Goal: Task Accomplishment & Management: Use online tool/utility

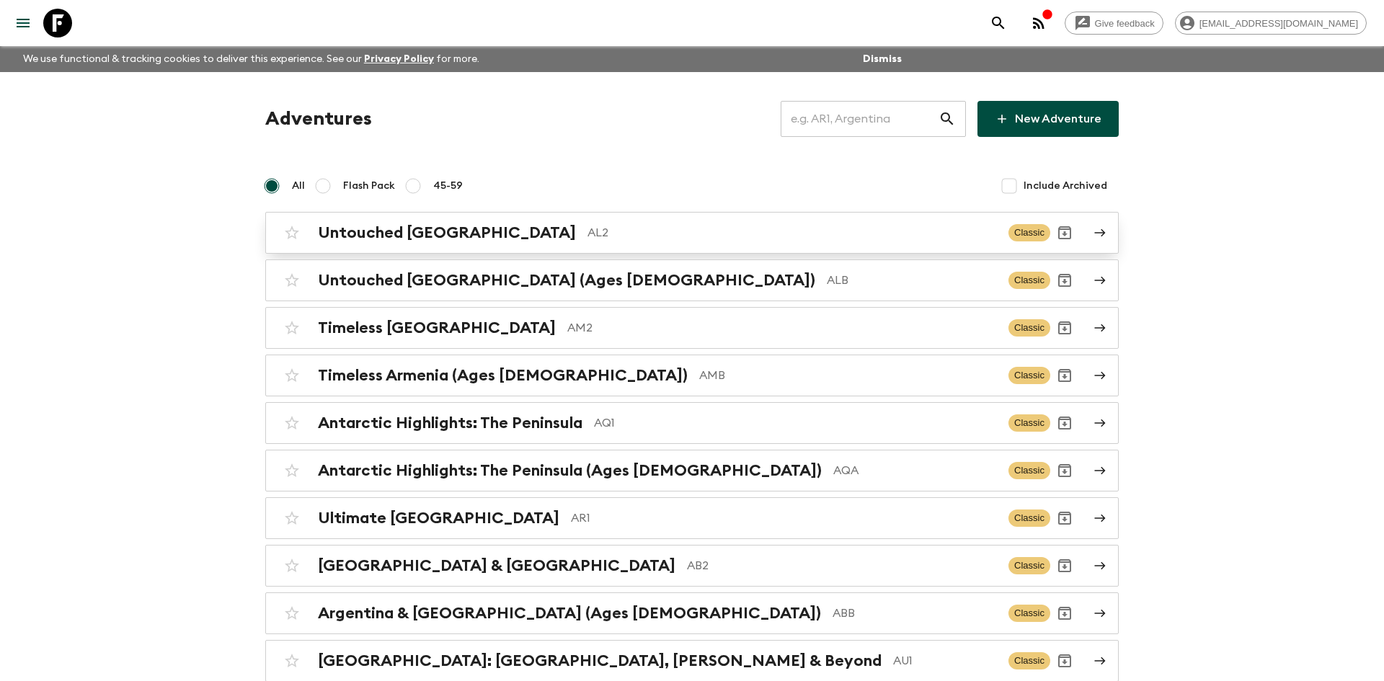
click at [627, 224] on p "AL2" at bounding box center [793, 232] width 410 height 17
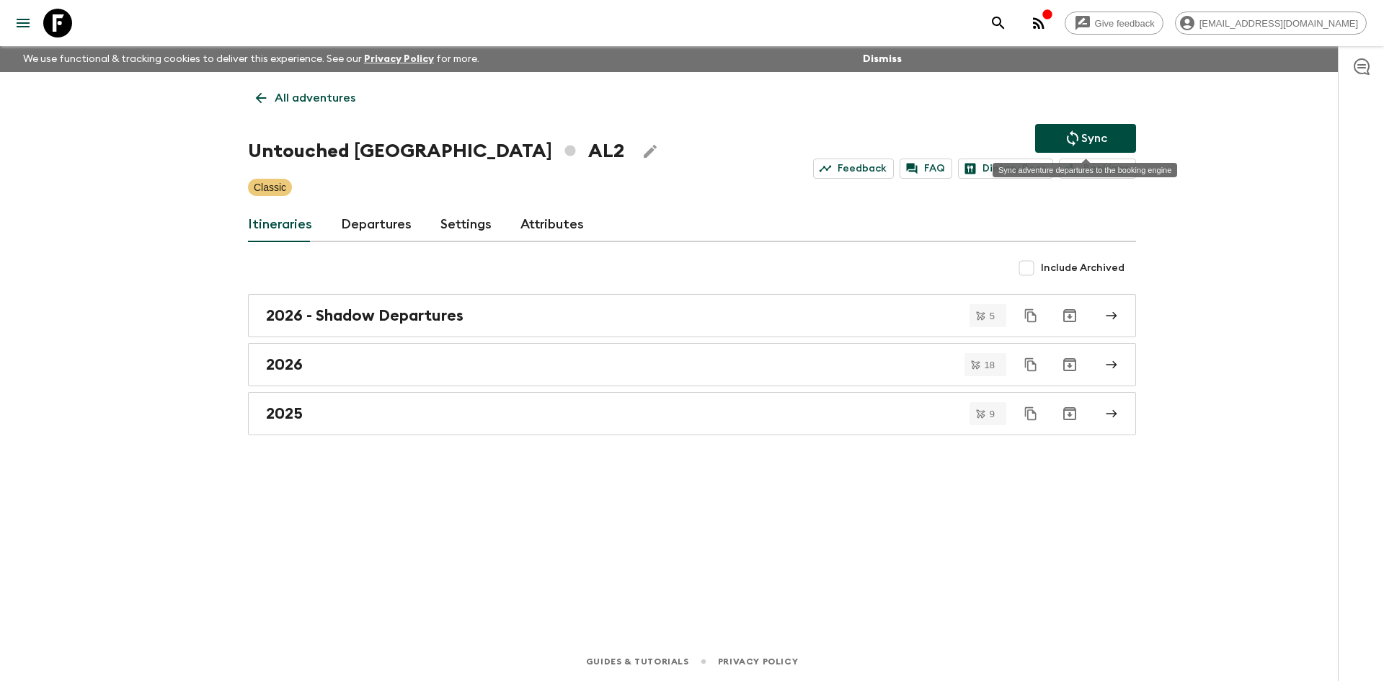
click at [1111, 133] on button "Sync" at bounding box center [1085, 138] width 101 height 29
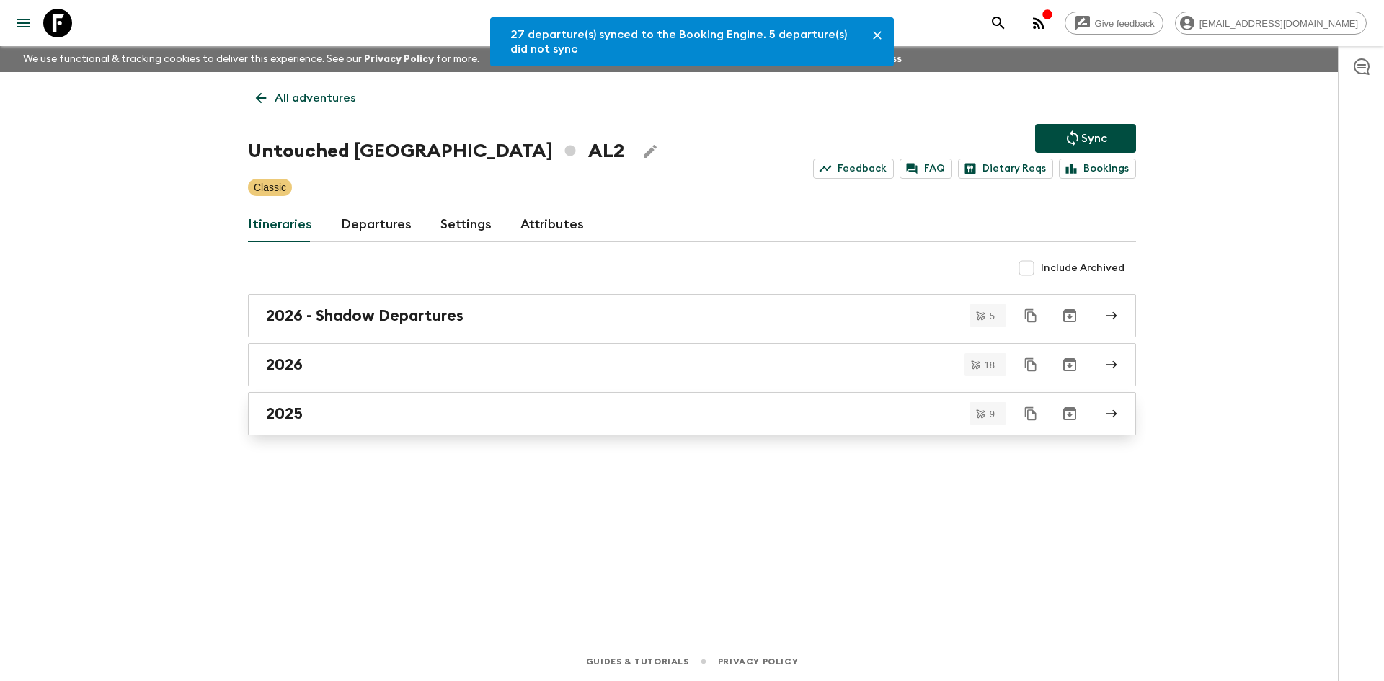
click at [328, 411] on div "2025" at bounding box center [678, 413] width 825 height 19
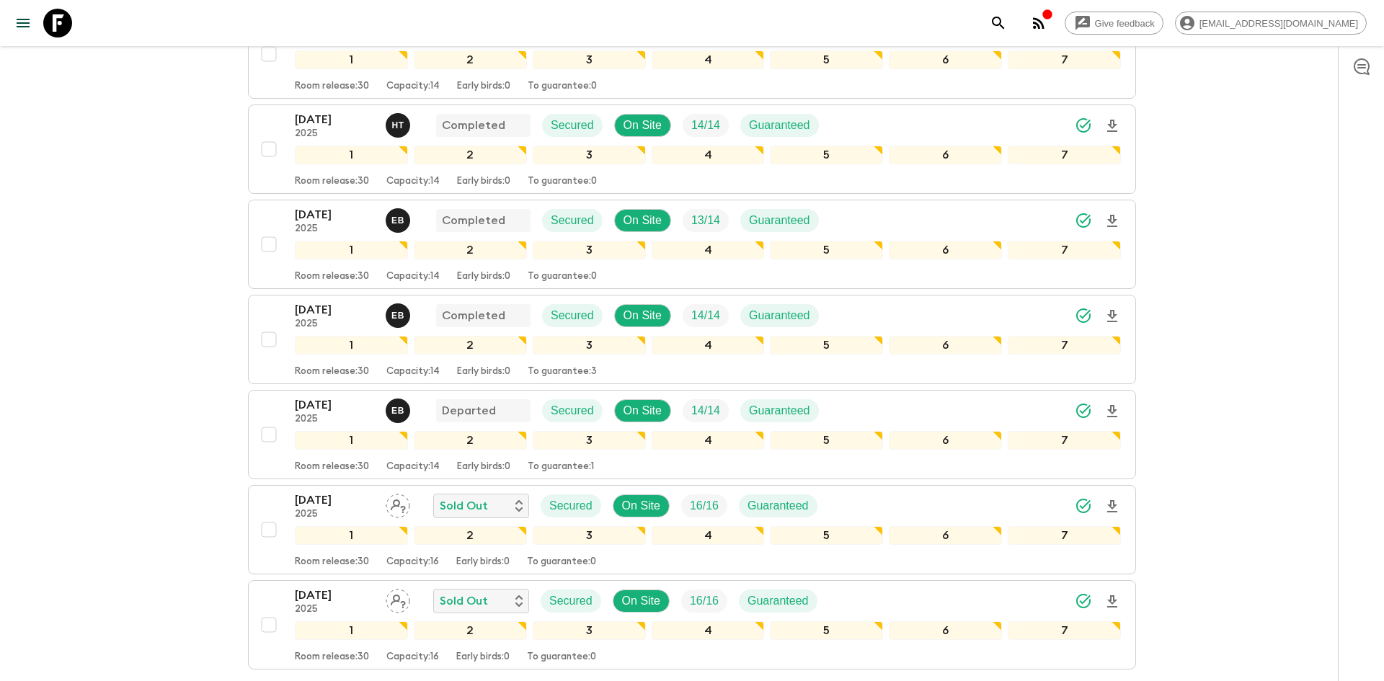
scroll to position [608, 0]
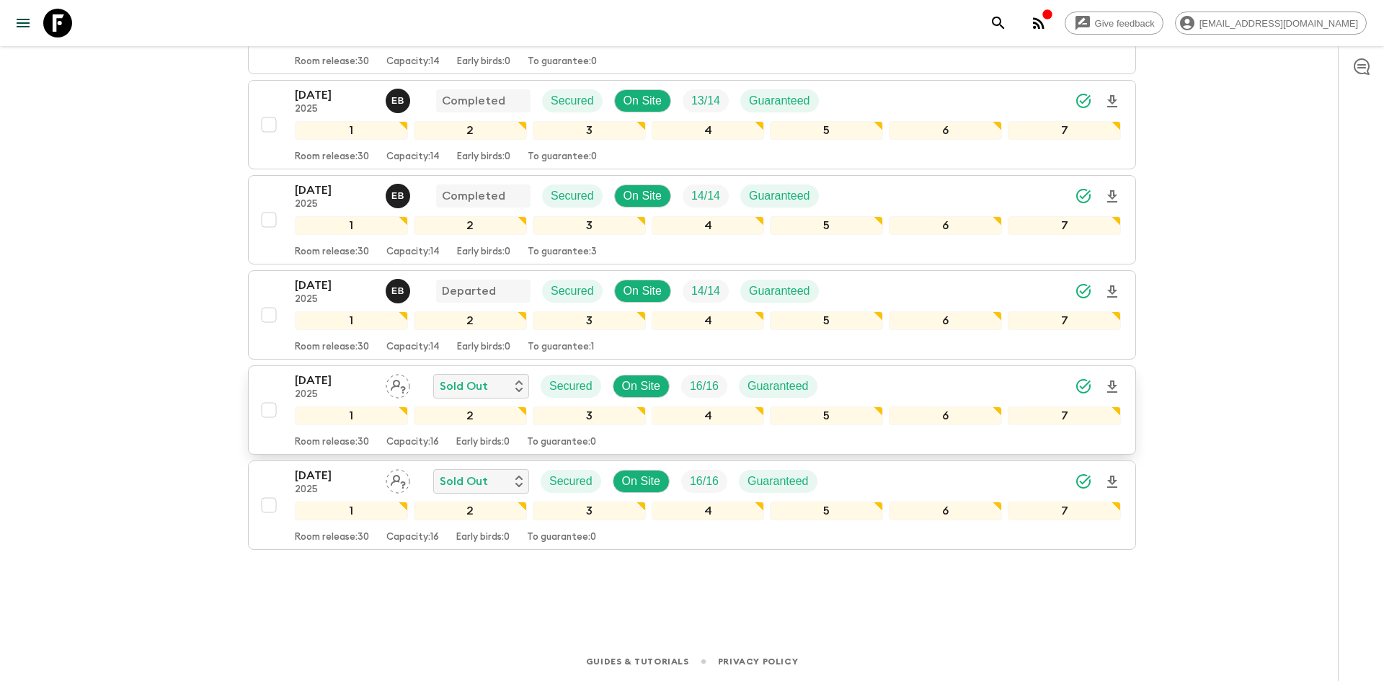
click at [932, 390] on div "[DATE] 2025 Sold Out Secured On Site 16 / 16 Guaranteed" at bounding box center [708, 386] width 826 height 29
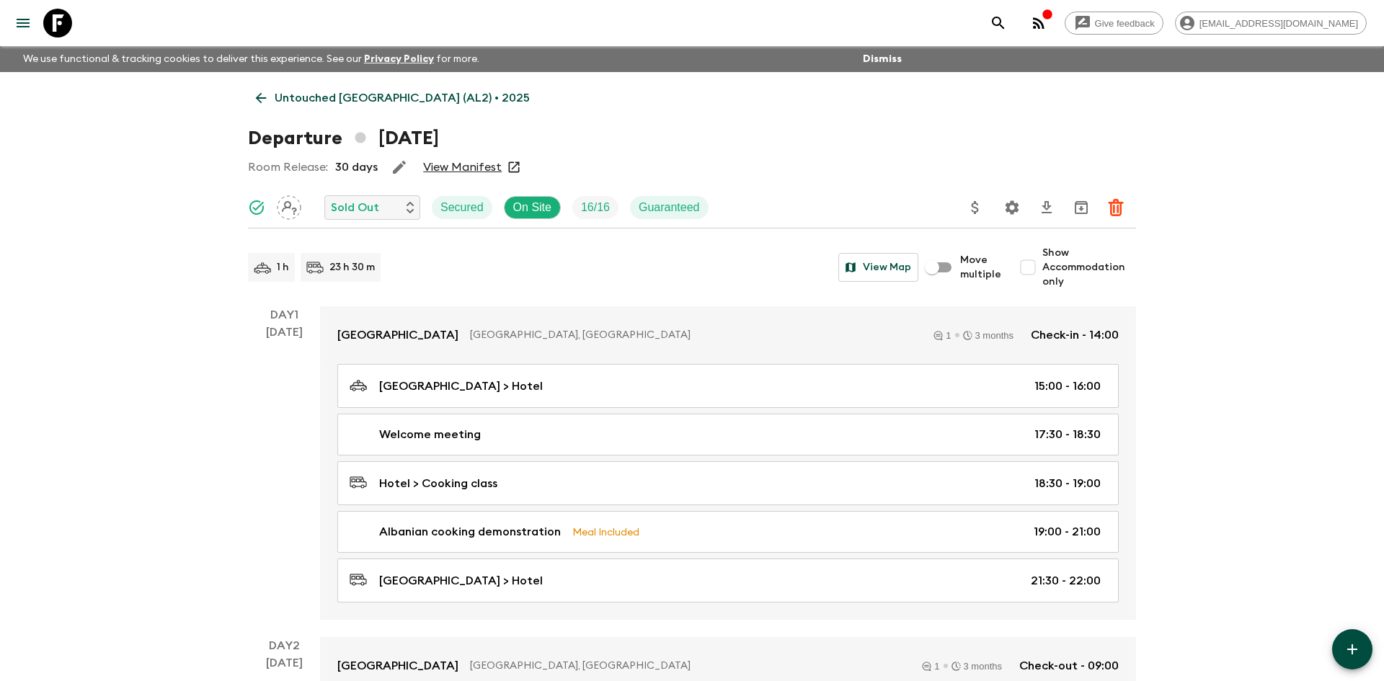
click at [1017, 208] on icon "Settings" at bounding box center [1013, 207] width 14 height 14
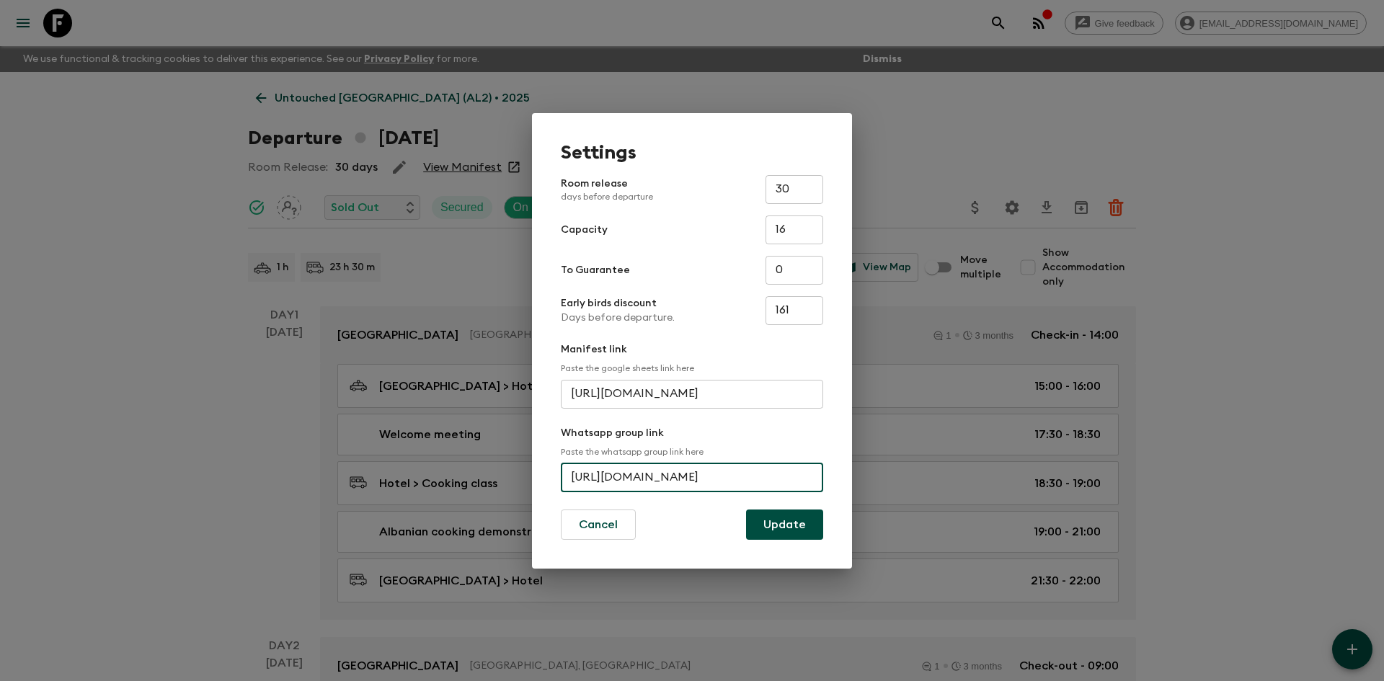
scroll to position [0, 74]
drag, startPoint x: 570, startPoint y: 476, endPoint x: 848, endPoint y: 466, distance: 278.5
click at [848, 466] on div "Settings Room release days before departure 30 ​ Capacity 16 ​ To Guarantee 0 ​…" at bounding box center [692, 341] width 320 height 456
paste input "[URL][DOMAIN_NAME]"
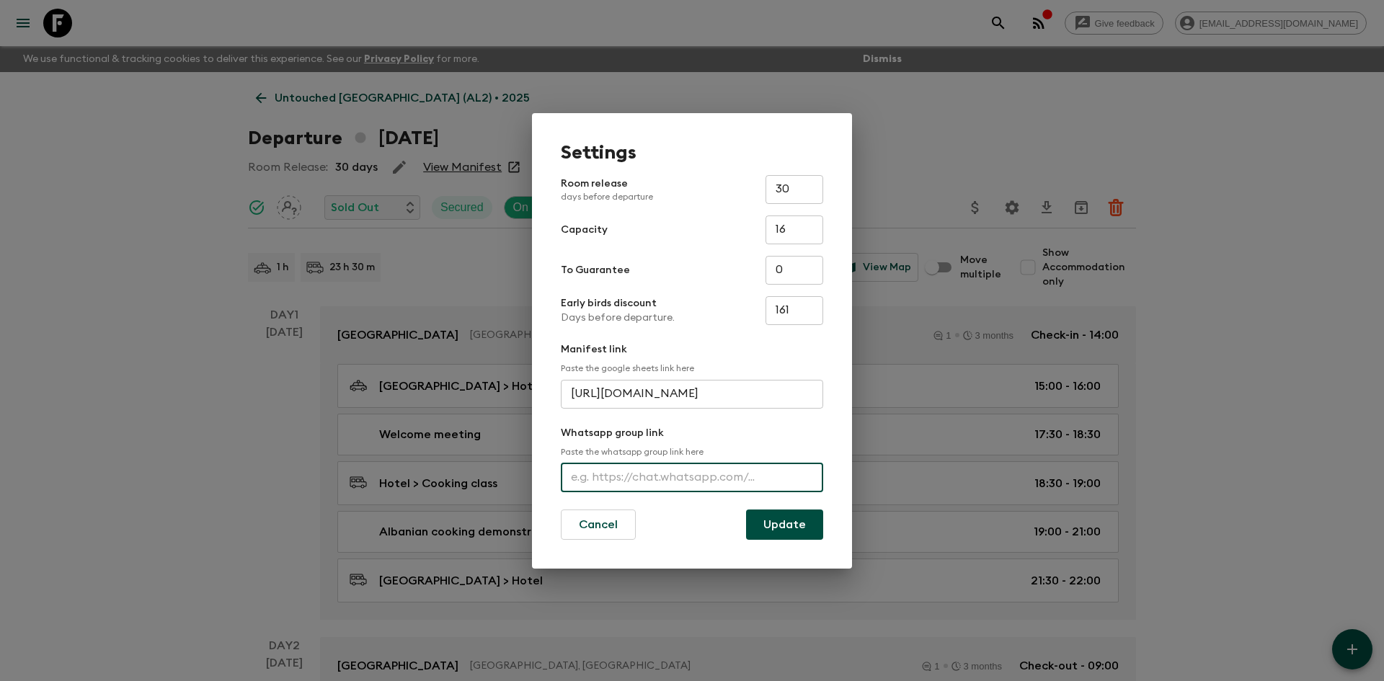
type input "[URL][DOMAIN_NAME]"
click at [803, 526] on button "Update" at bounding box center [784, 525] width 77 height 30
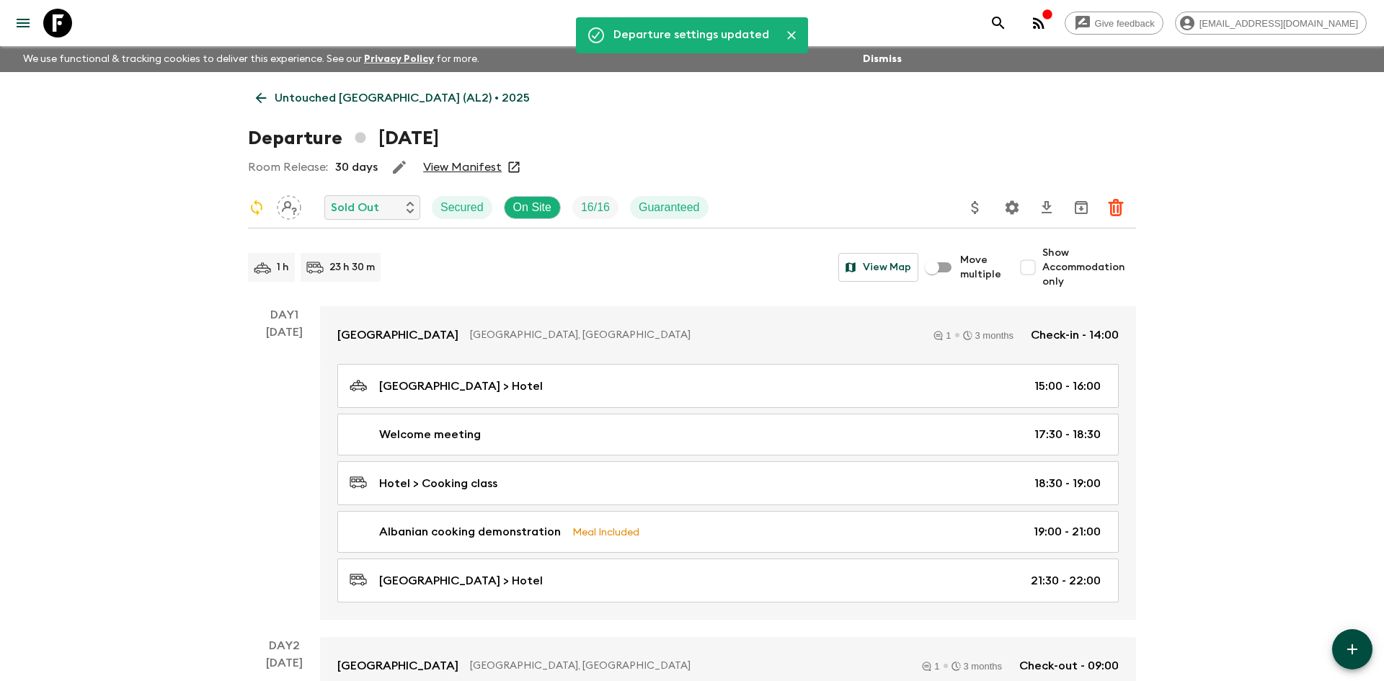
click at [344, 100] on p "Untouched [GEOGRAPHIC_DATA] (AL2) • 2025" at bounding box center [402, 97] width 255 height 17
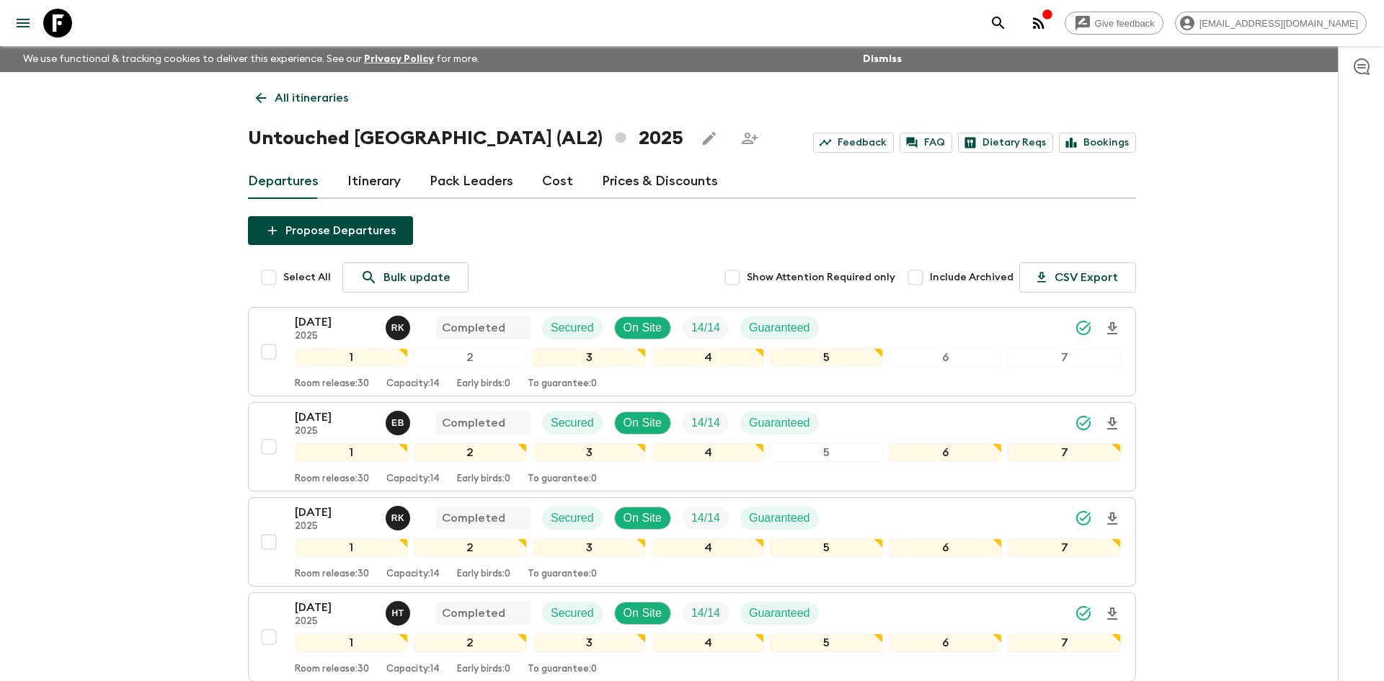
click at [344, 100] on p "All itineraries" at bounding box center [312, 97] width 74 height 17
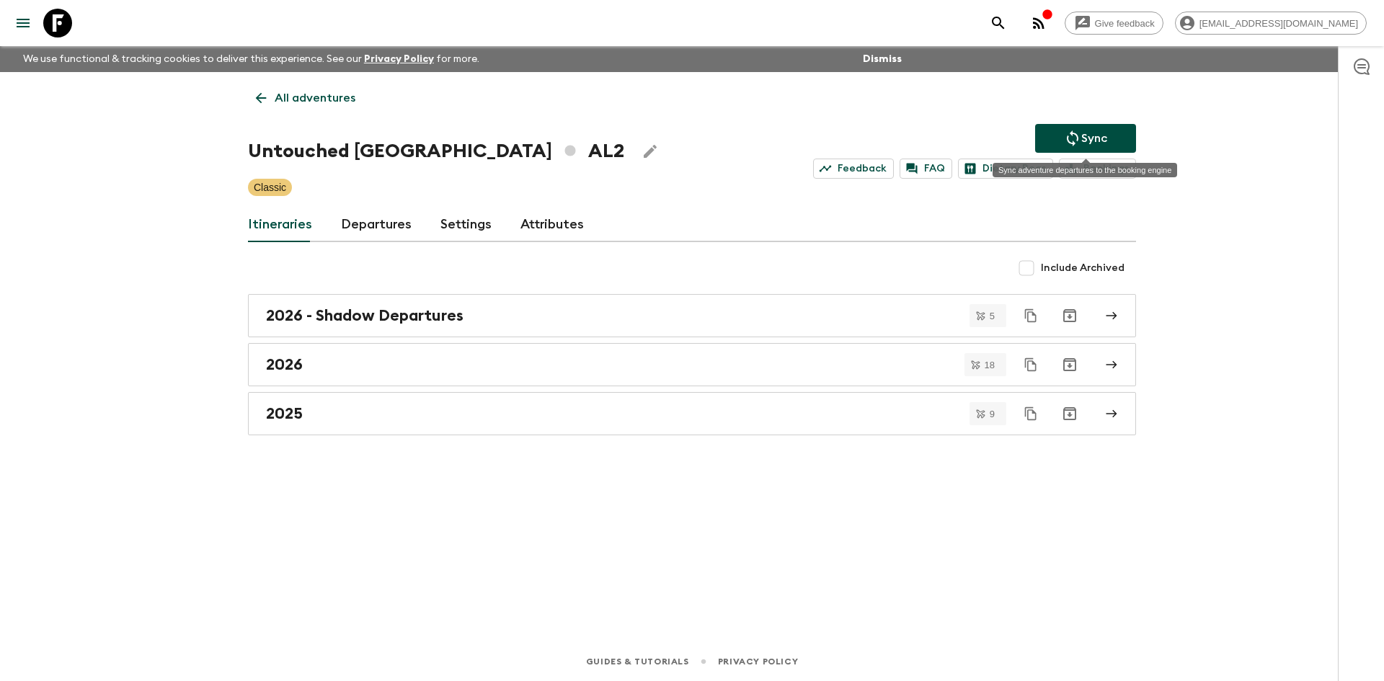
click at [1074, 133] on icon "Sync adventure departures to the booking engine" at bounding box center [1073, 138] width 12 height 16
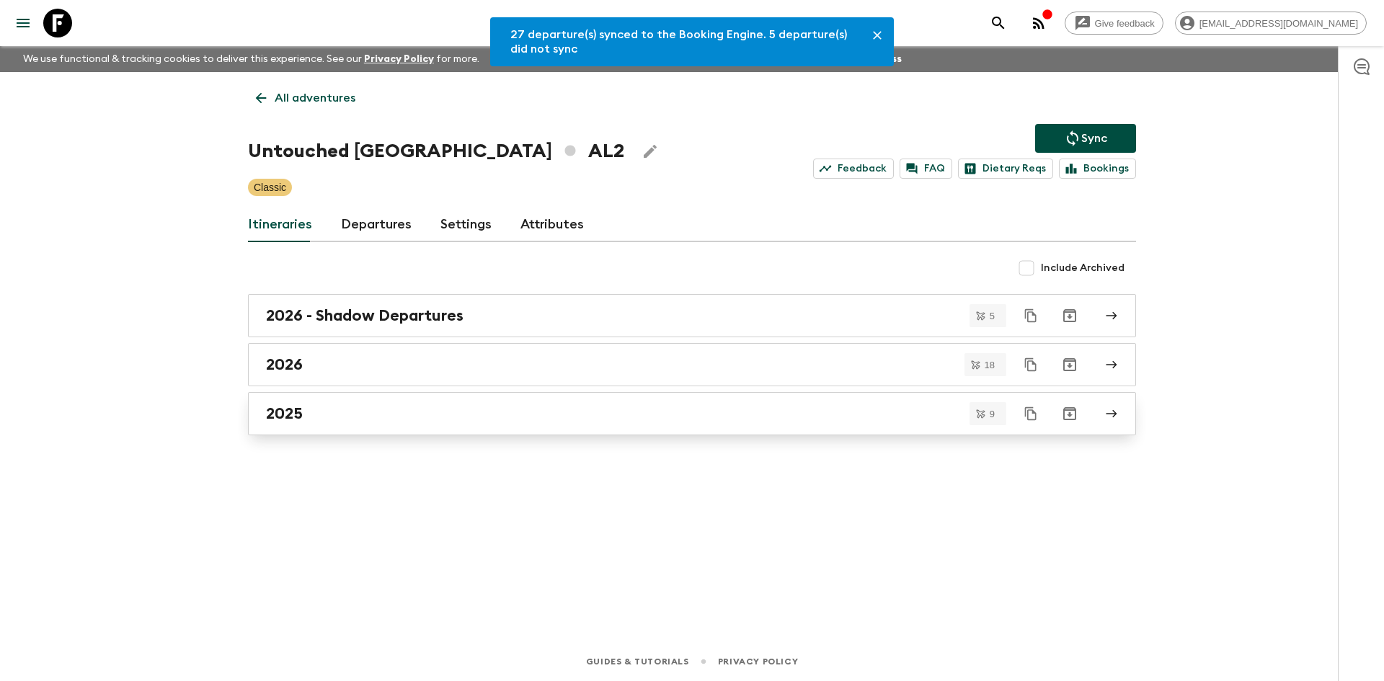
click at [340, 408] on div "2025" at bounding box center [678, 413] width 825 height 19
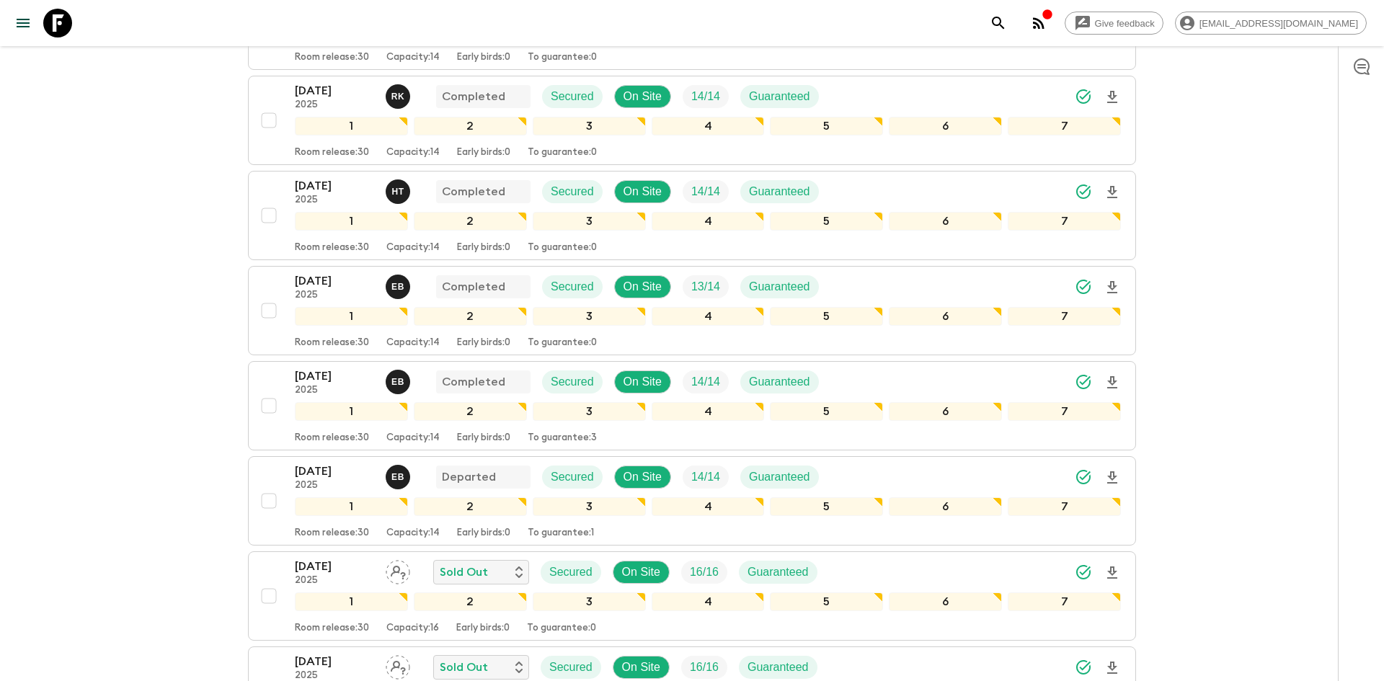
scroll to position [421, 0]
click at [945, 569] on div "[DATE] 2025 Sold Out Secured On Site 16 / 16 Guaranteed" at bounding box center [708, 573] width 826 height 29
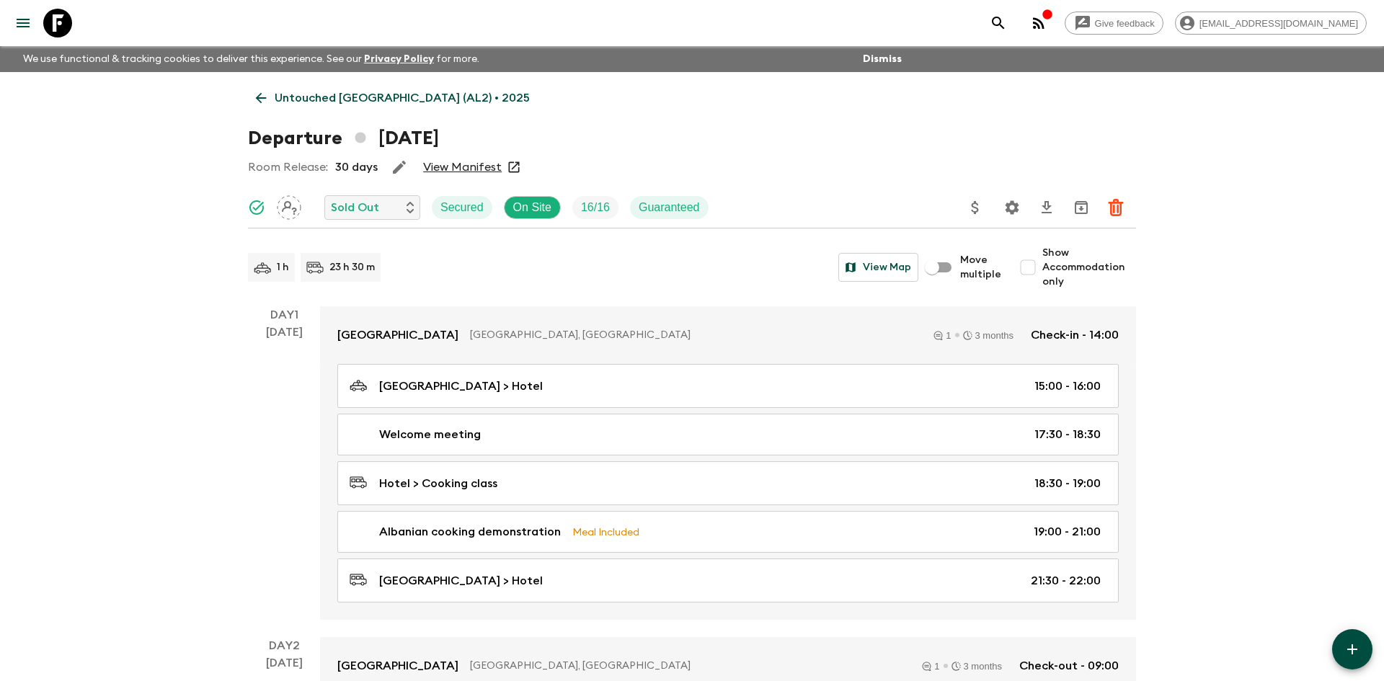
click at [1007, 203] on icon "Settings" at bounding box center [1013, 207] width 14 height 14
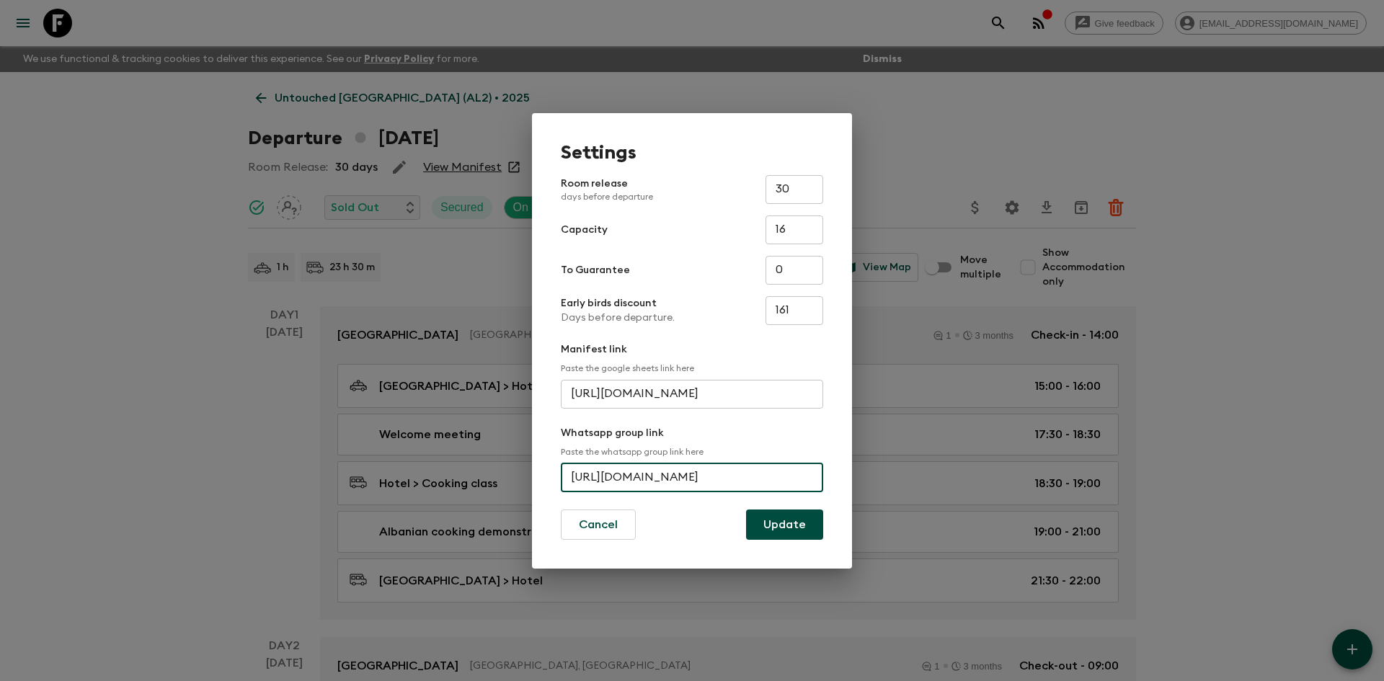
scroll to position [0, 74]
drag, startPoint x: 572, startPoint y: 475, endPoint x: 828, endPoint y: 476, distance: 256.7
click at [828, 476] on div "Settings Room release days before departure 30 ​ Capacity 16 ​ To Guarantee 0 ​…" at bounding box center [692, 341] width 320 height 456
click at [130, 175] on div "Settings Room release days before departure 30 ​ Capacity 16 ​ To Guarantee 0 ​…" at bounding box center [692, 340] width 1384 height 681
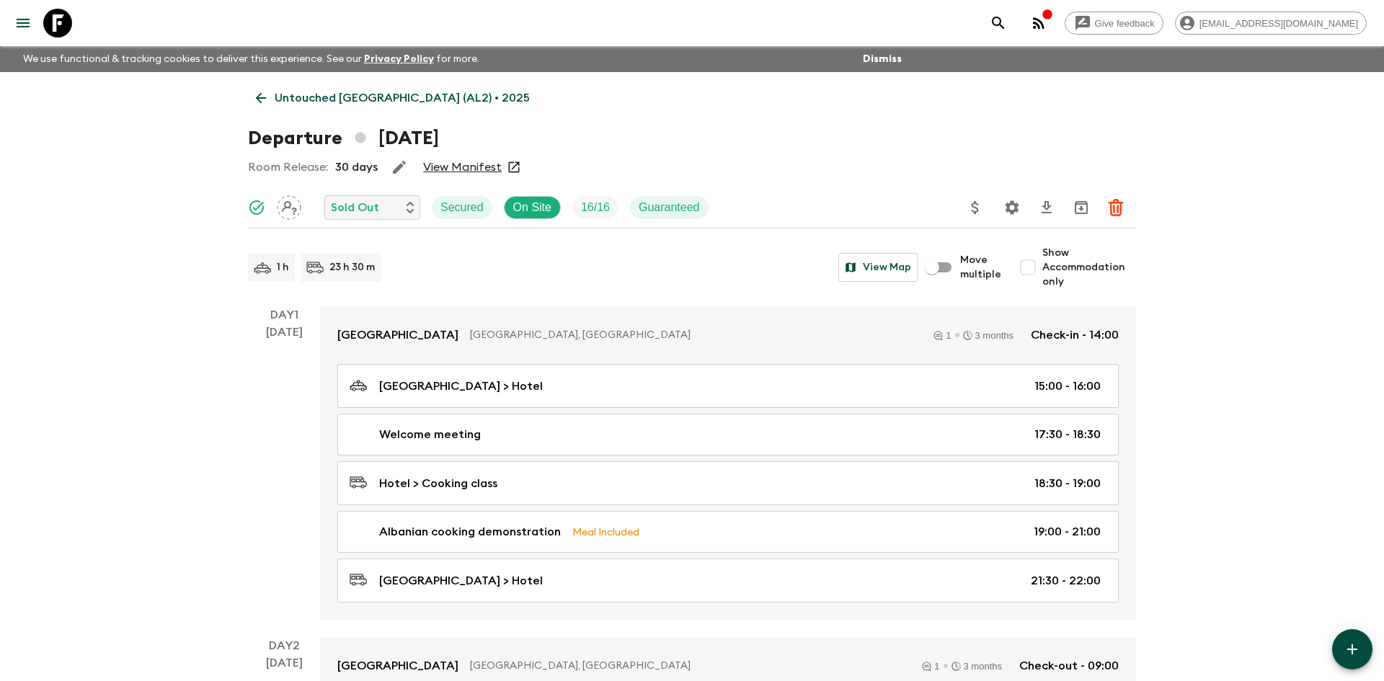
click at [348, 94] on p "Untouched [GEOGRAPHIC_DATA] (AL2) • 2025" at bounding box center [402, 97] width 255 height 17
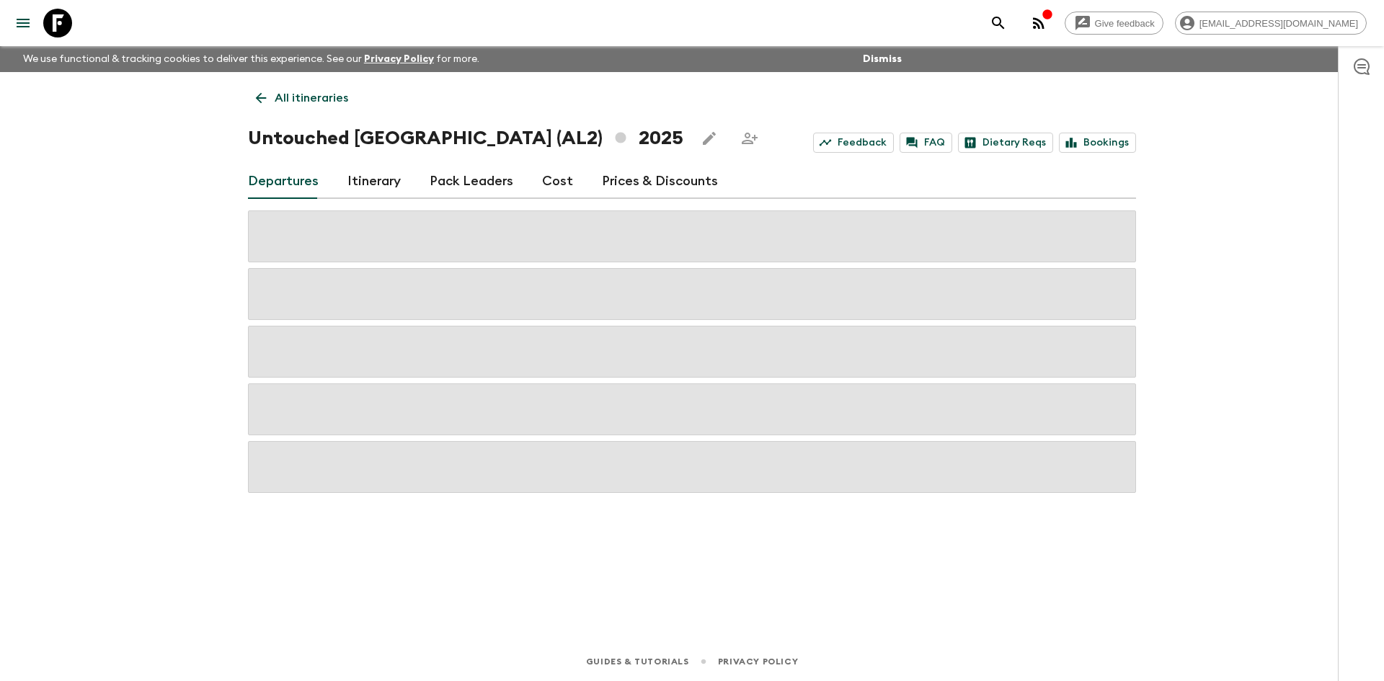
click at [317, 95] on p "All itineraries" at bounding box center [312, 97] width 74 height 17
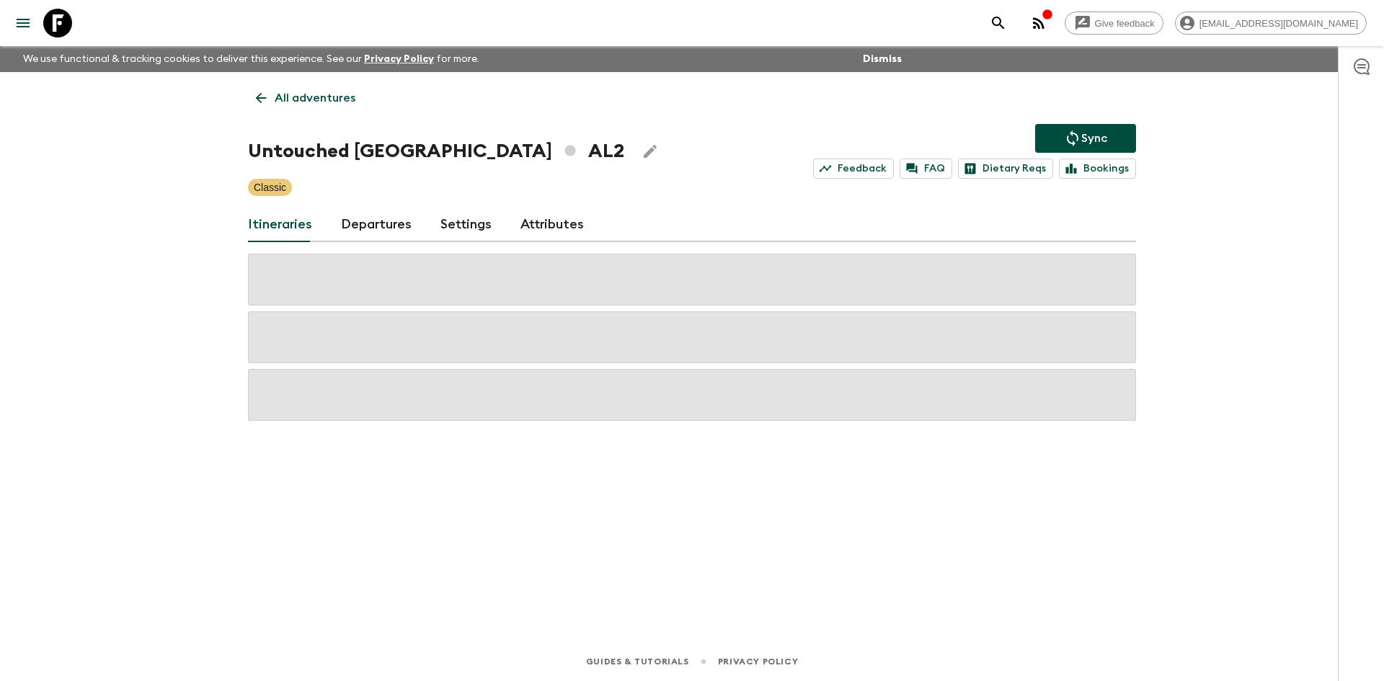
click at [317, 95] on p "All adventures" at bounding box center [315, 97] width 81 height 17
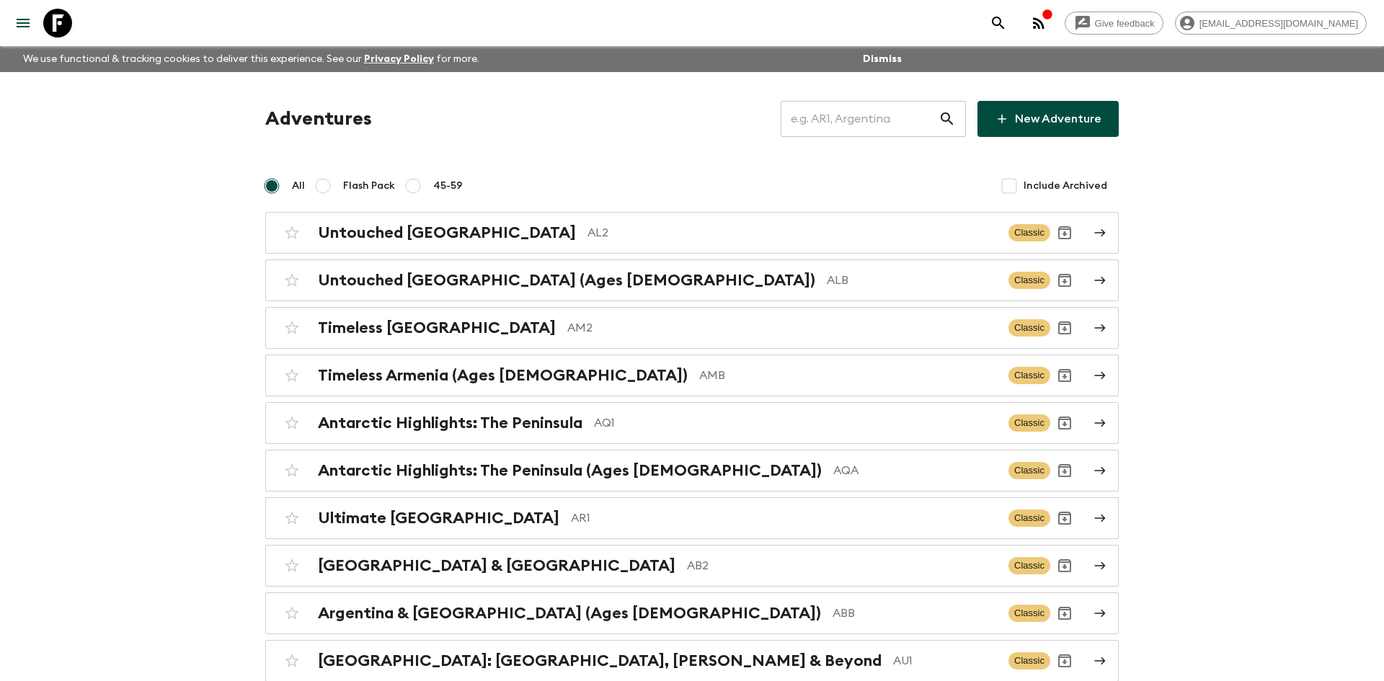
click at [833, 115] on input "text" at bounding box center [860, 119] width 158 height 40
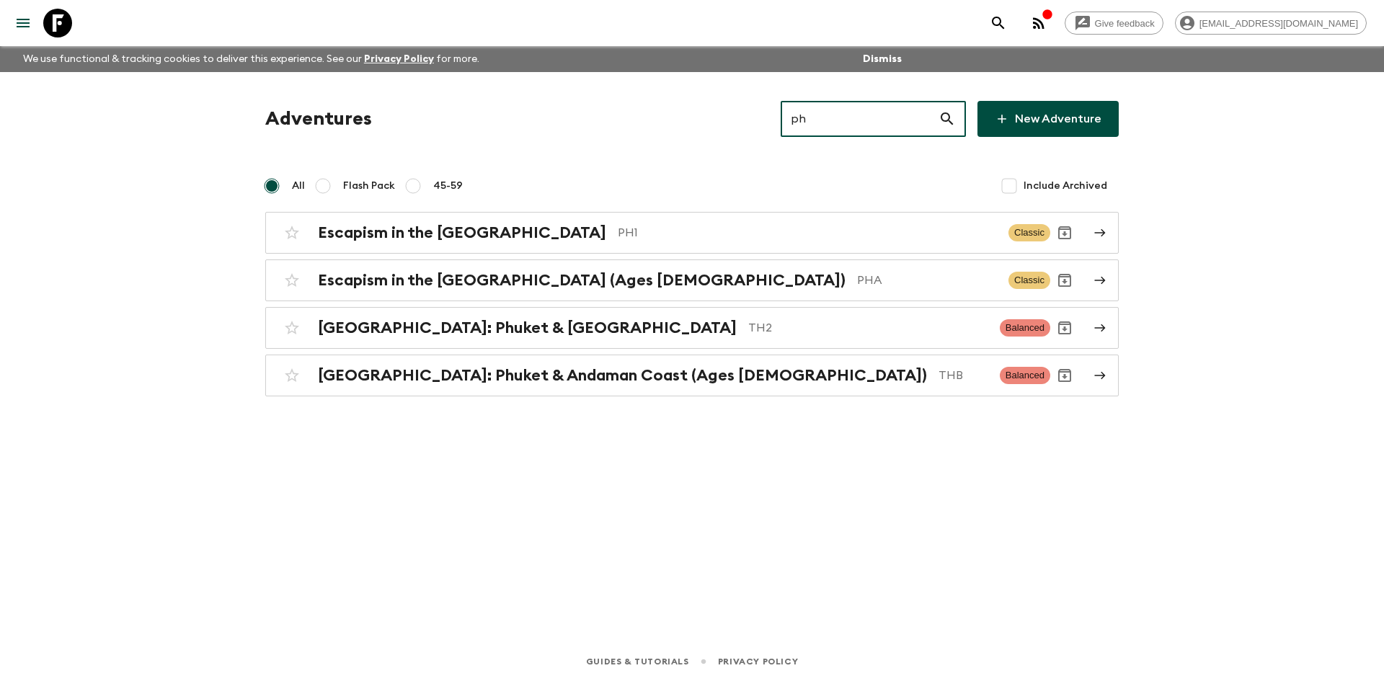
type input "ph1"
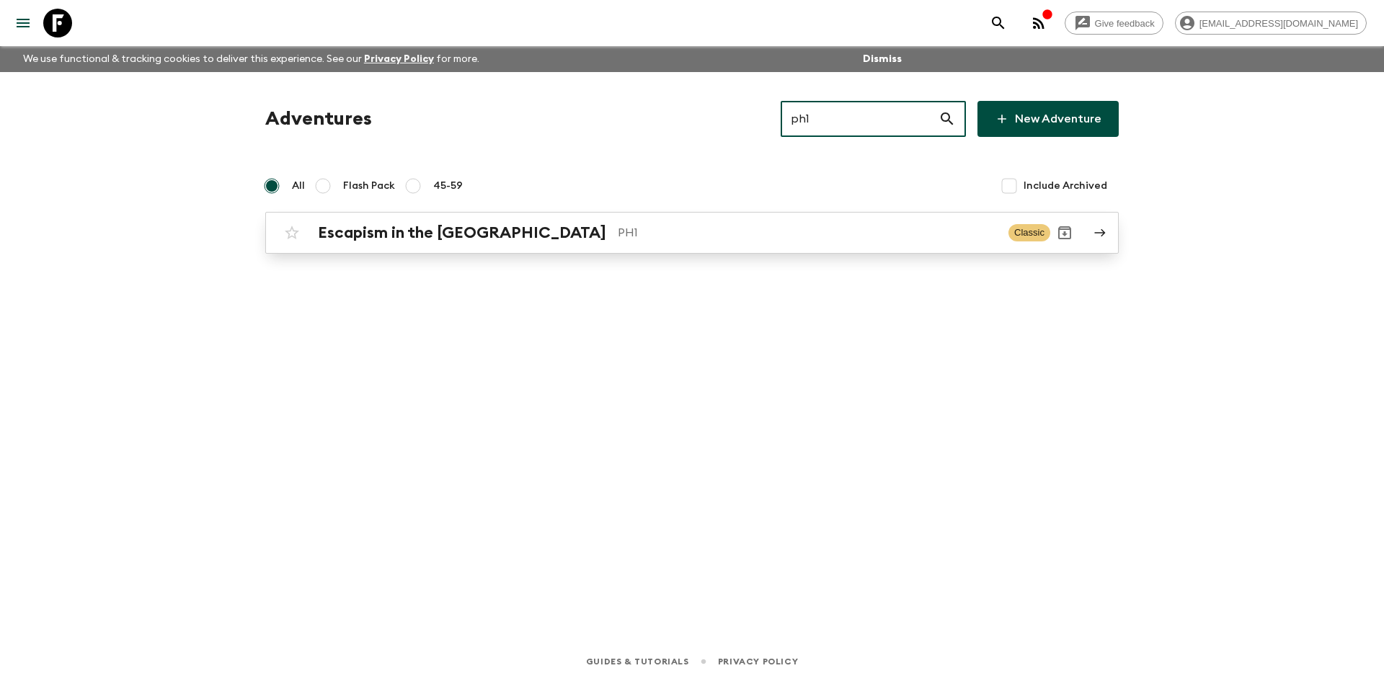
click at [518, 231] on h2 "Escapism in the [GEOGRAPHIC_DATA]" at bounding box center [462, 233] width 288 height 19
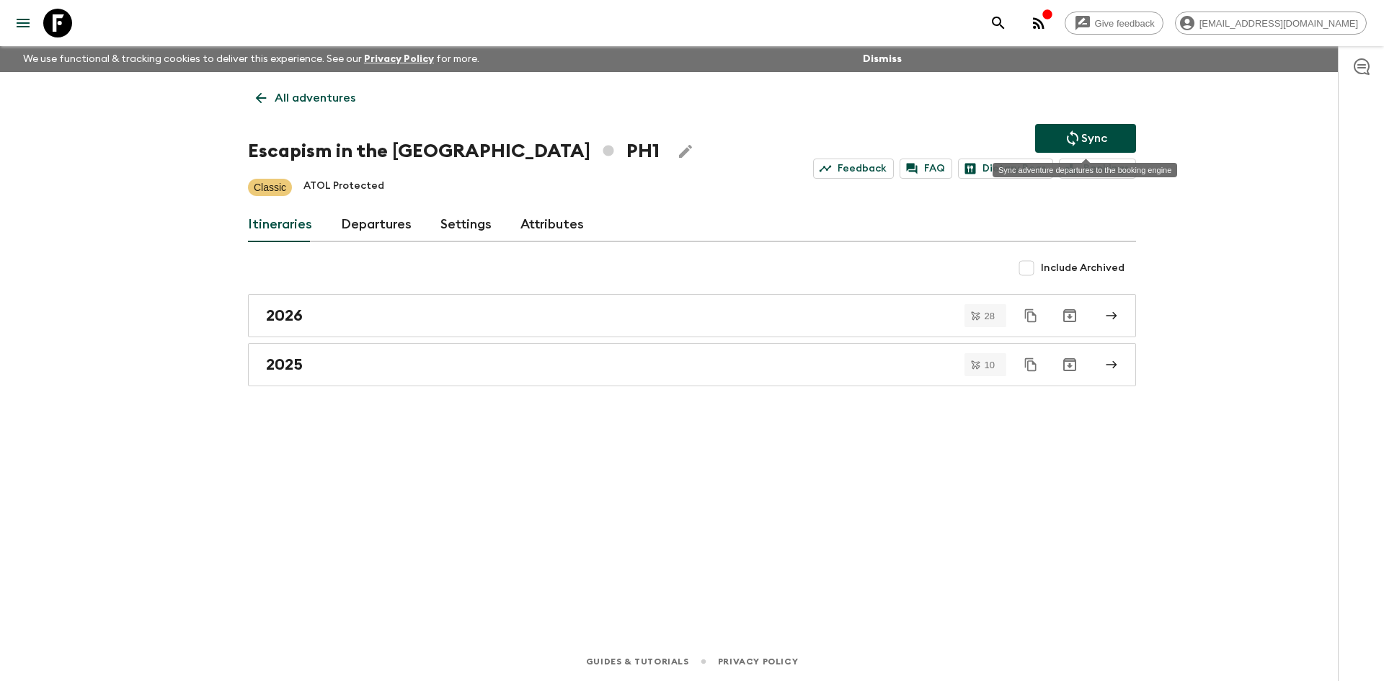
click at [1070, 130] on icon "Sync adventure departures to the booking engine" at bounding box center [1072, 138] width 17 height 17
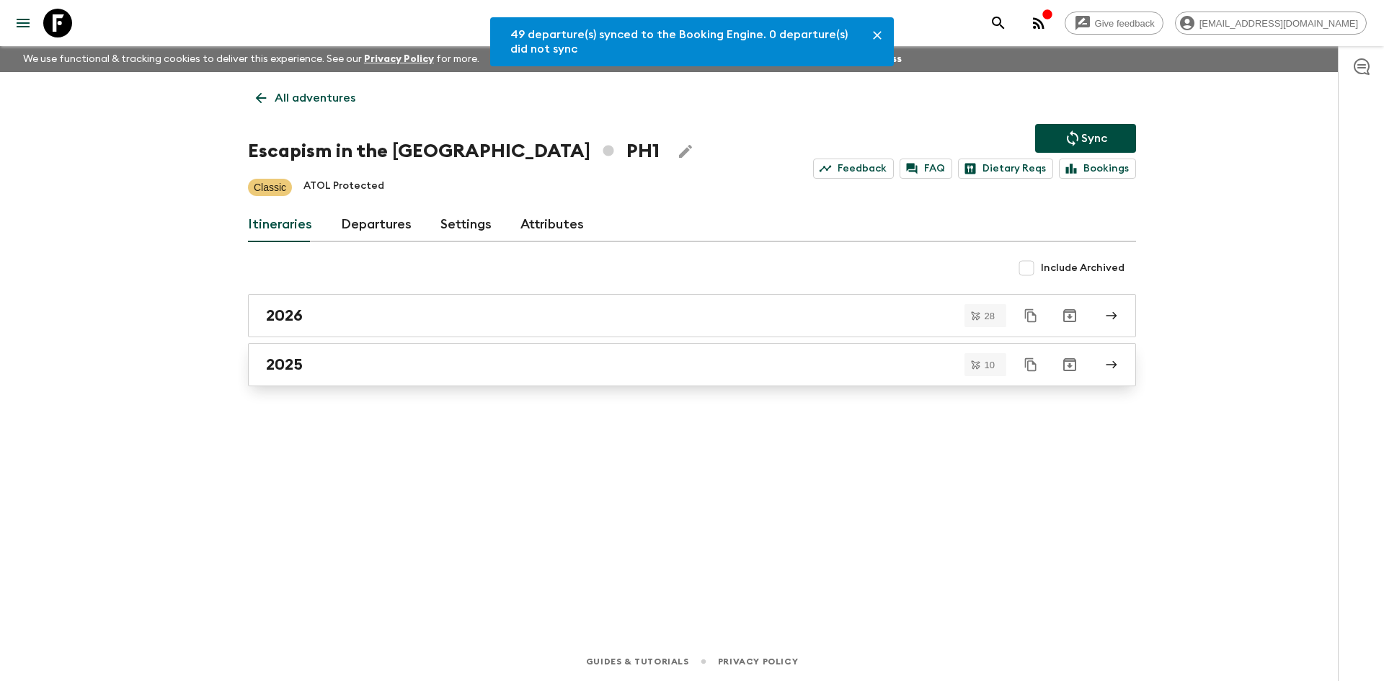
click at [388, 354] on link "2025" at bounding box center [692, 364] width 888 height 43
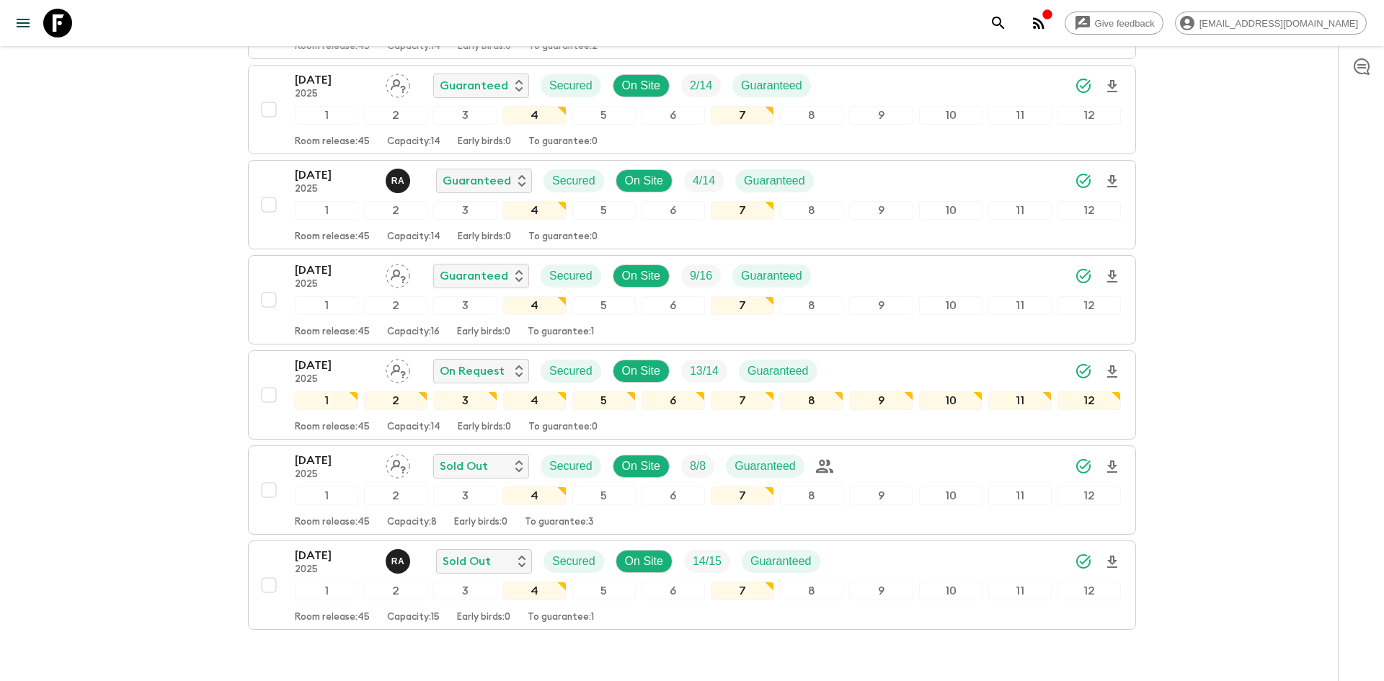
scroll to position [636, 0]
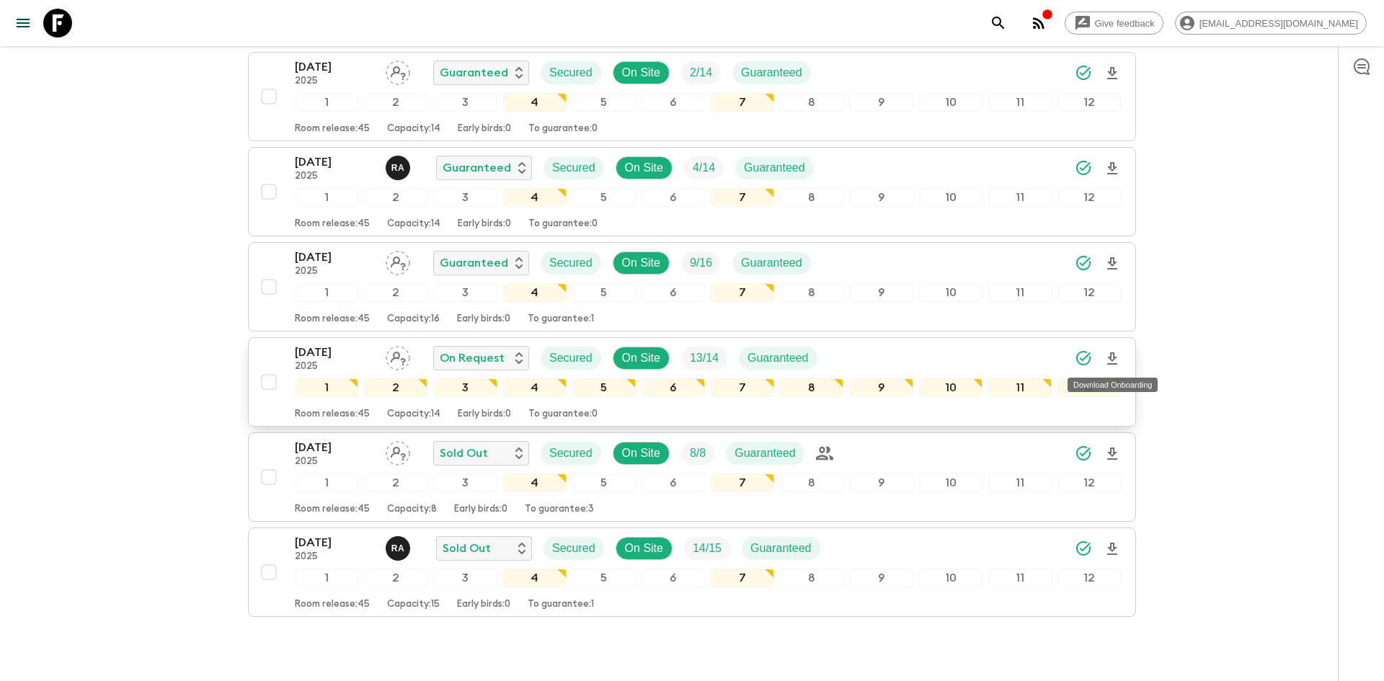
click at [1116, 362] on icon "Download Onboarding" at bounding box center [1112, 358] width 17 height 17
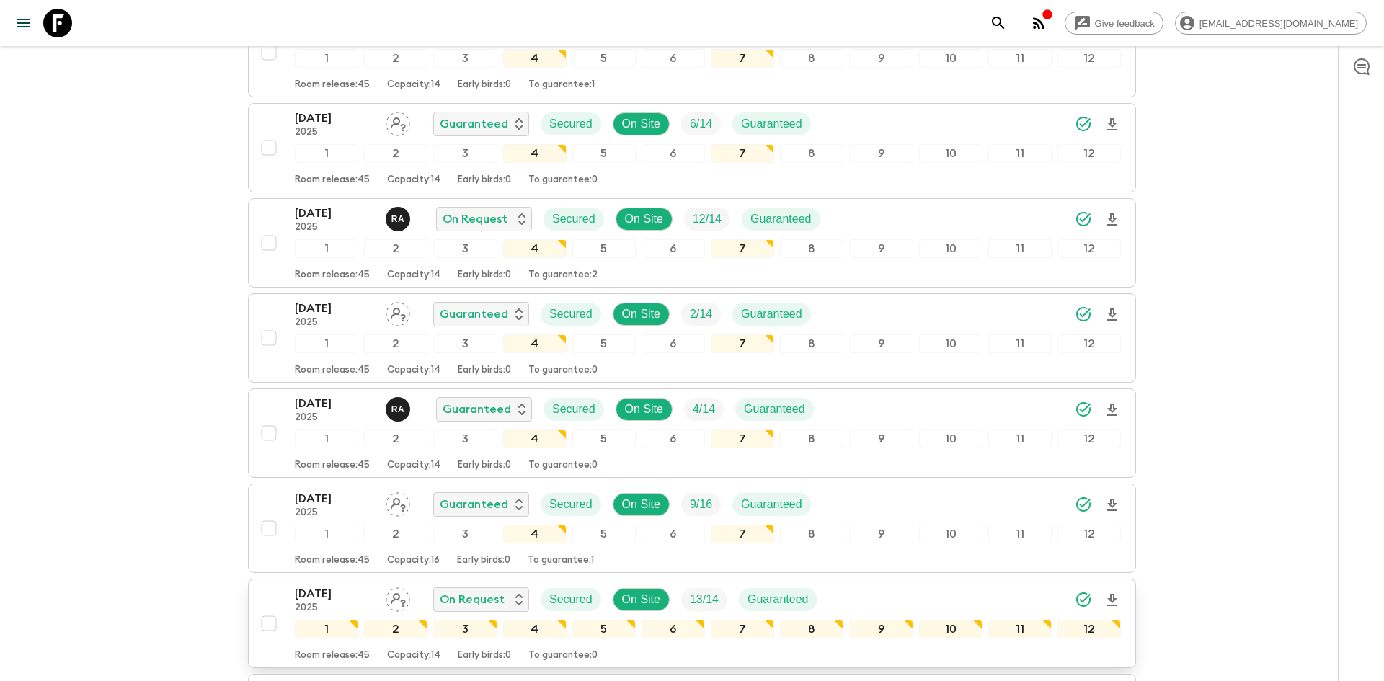
scroll to position [0, 0]
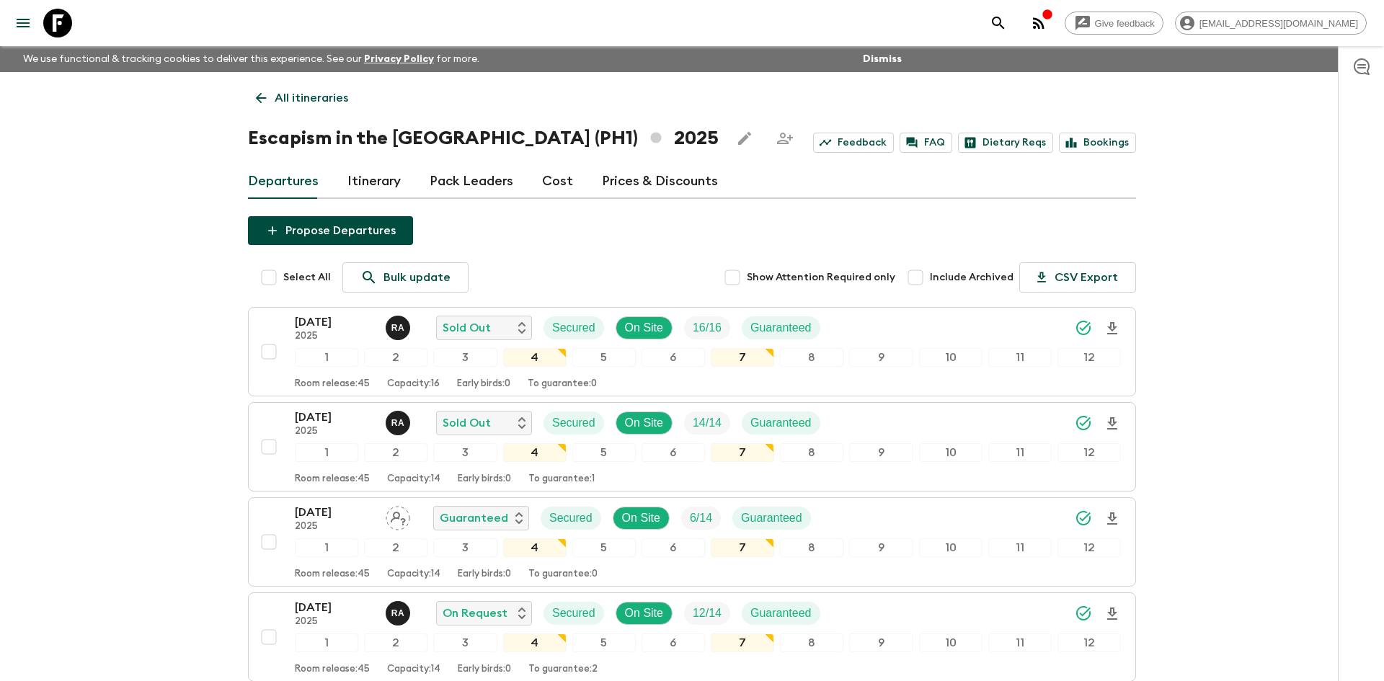
click at [298, 104] on p "All itineraries" at bounding box center [312, 97] width 74 height 17
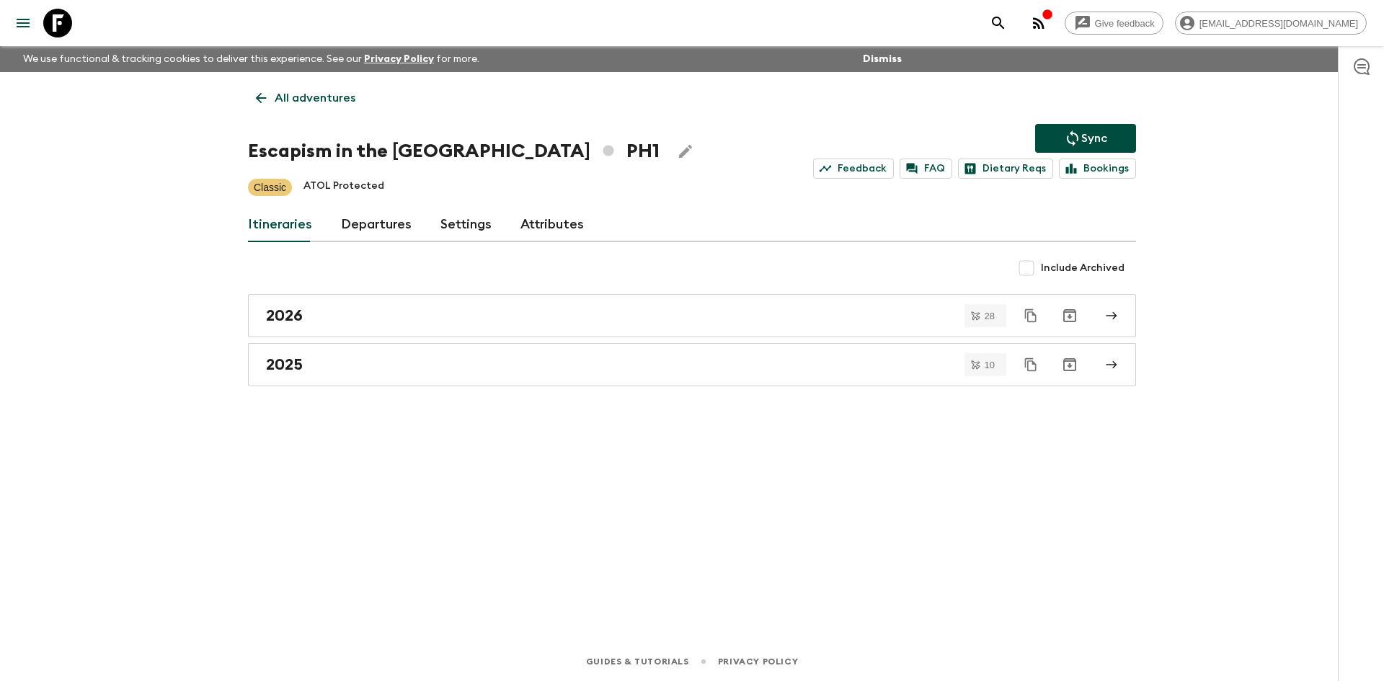
click at [298, 104] on p "All adventures" at bounding box center [315, 97] width 81 height 17
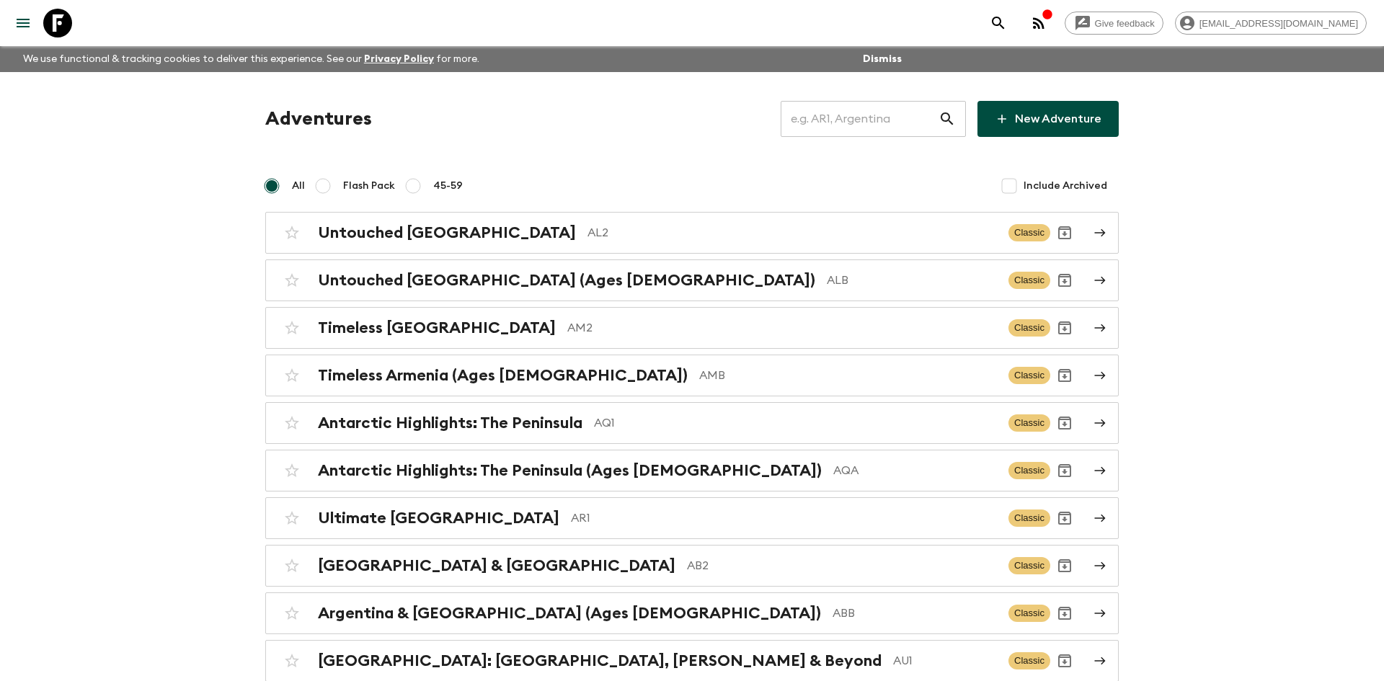
click at [818, 124] on input "text" at bounding box center [860, 119] width 158 height 40
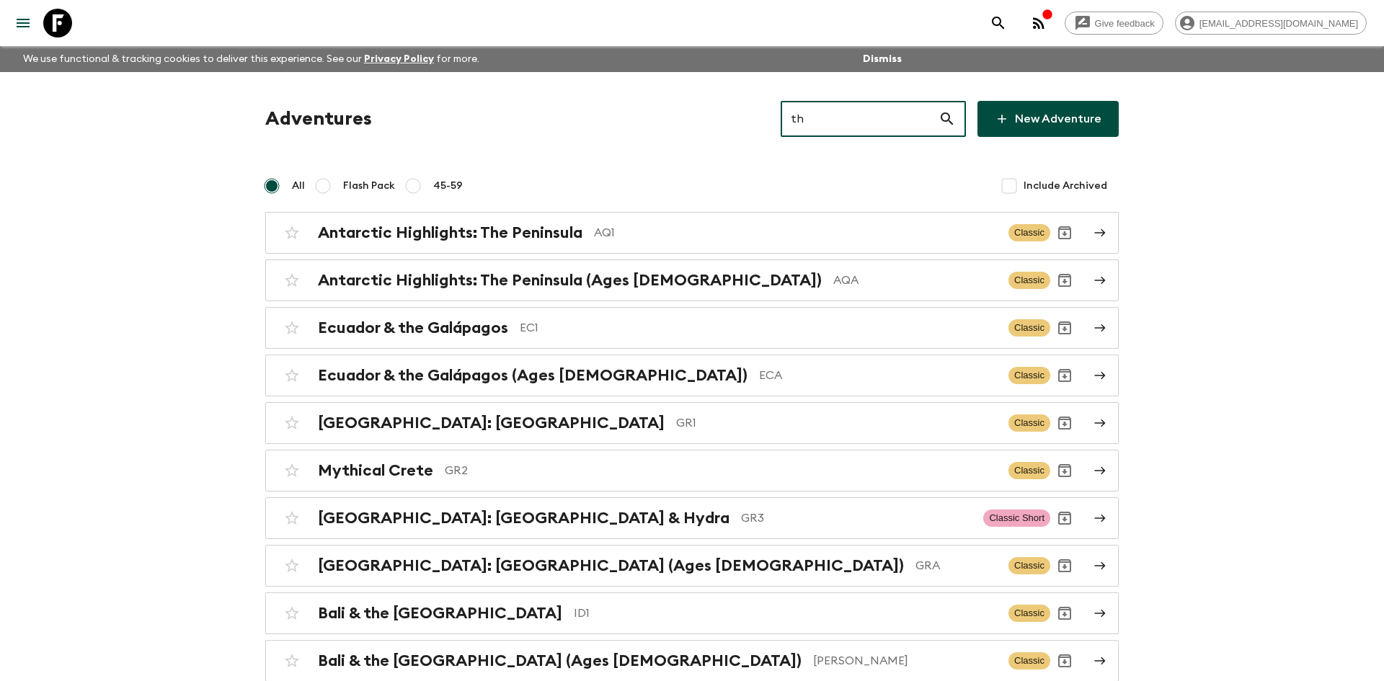
type input "th1"
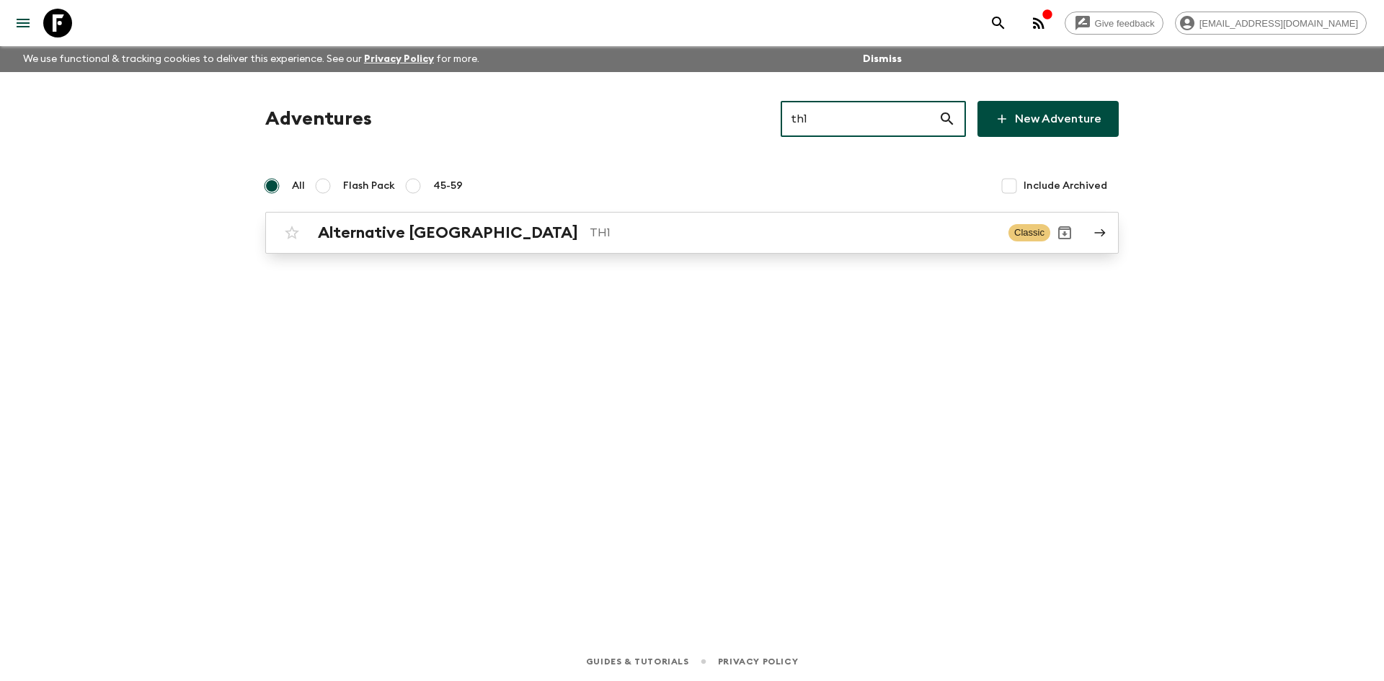
click at [598, 219] on div "Alternative [GEOGRAPHIC_DATA] TH1 Classic" at bounding box center [664, 232] width 773 height 29
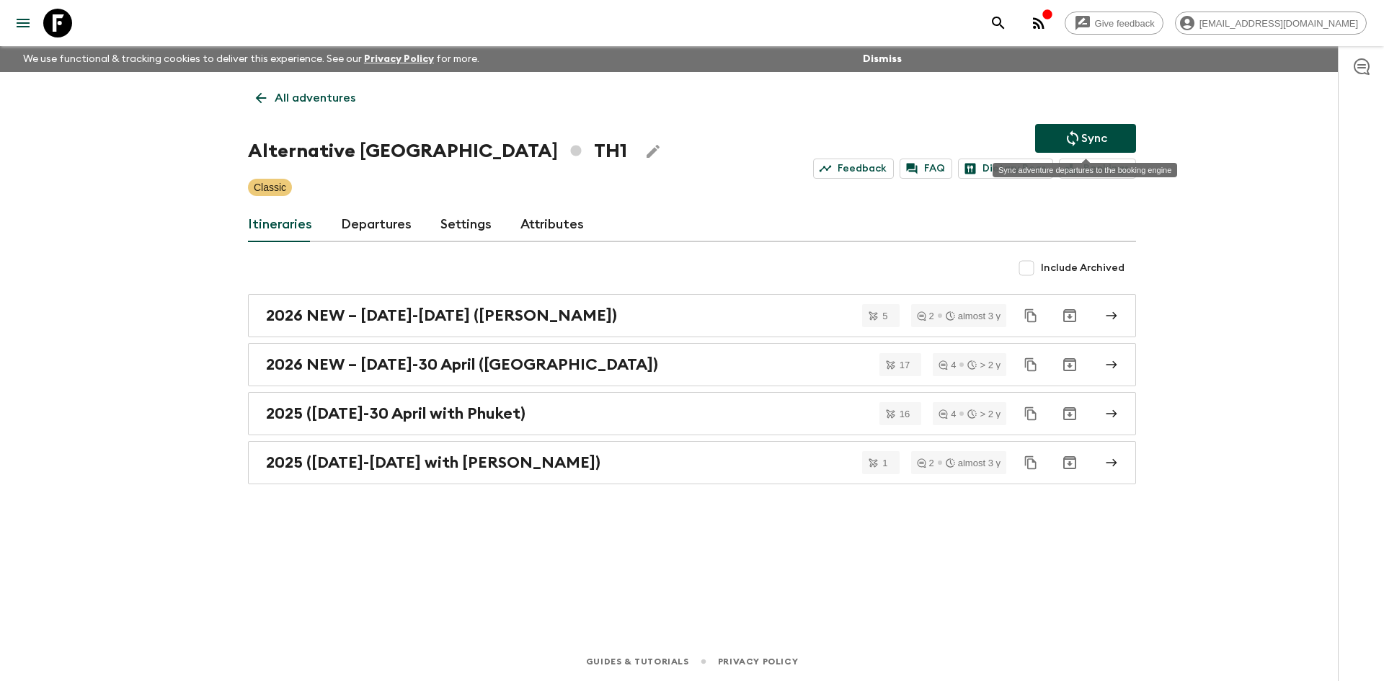
click at [1065, 144] on icon "Sync adventure departures to the booking engine" at bounding box center [1072, 138] width 17 height 17
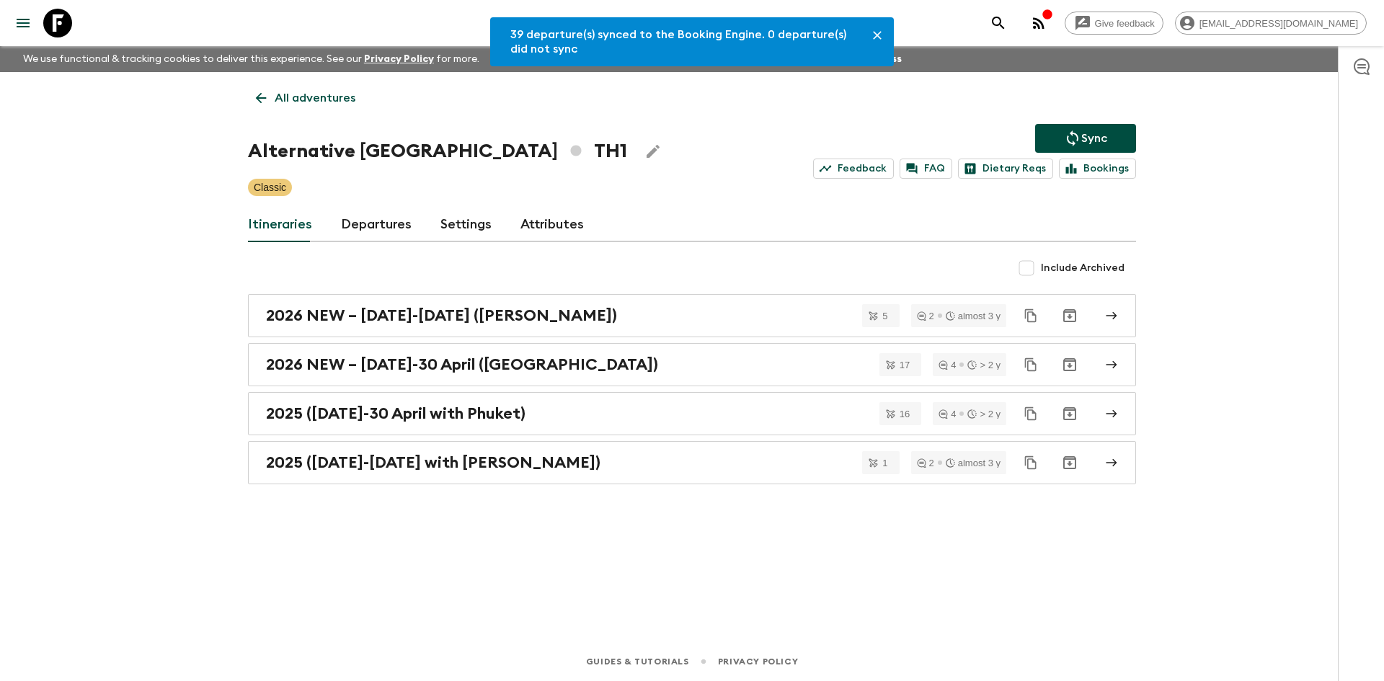
click at [370, 221] on link "Departures" at bounding box center [376, 225] width 71 height 35
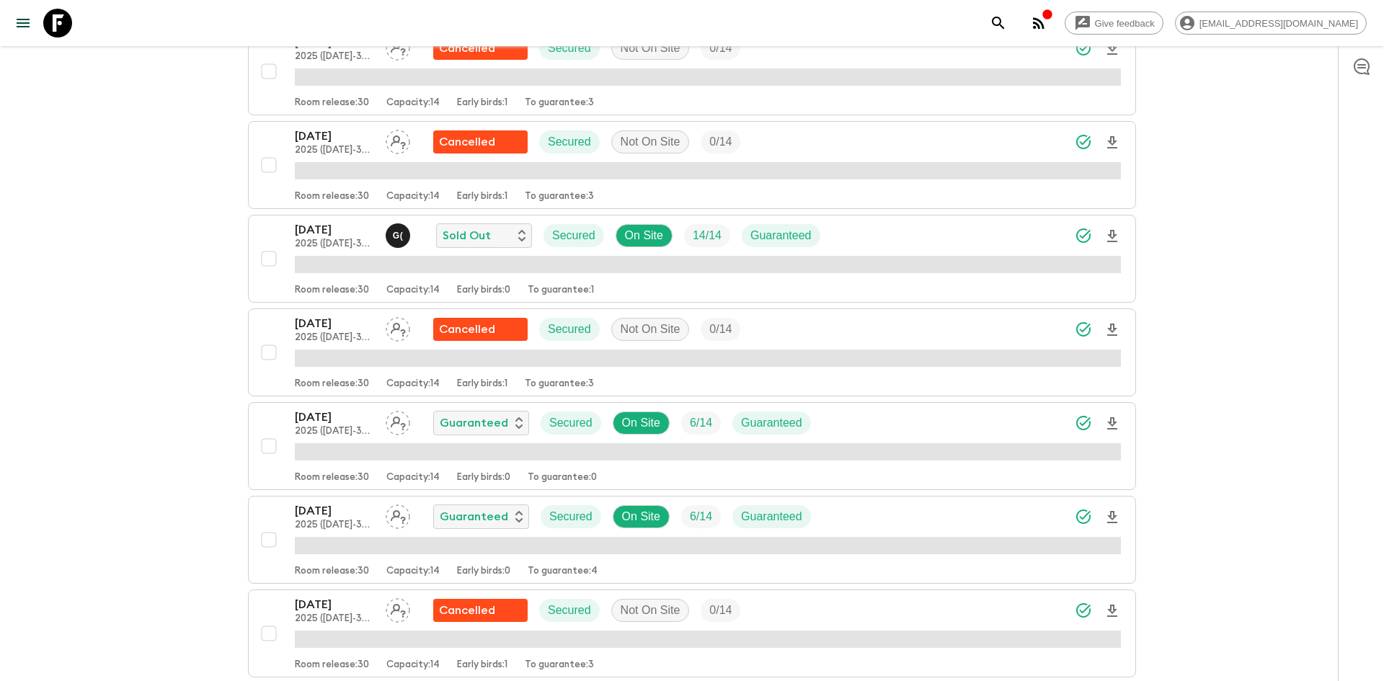
scroll to position [607, 0]
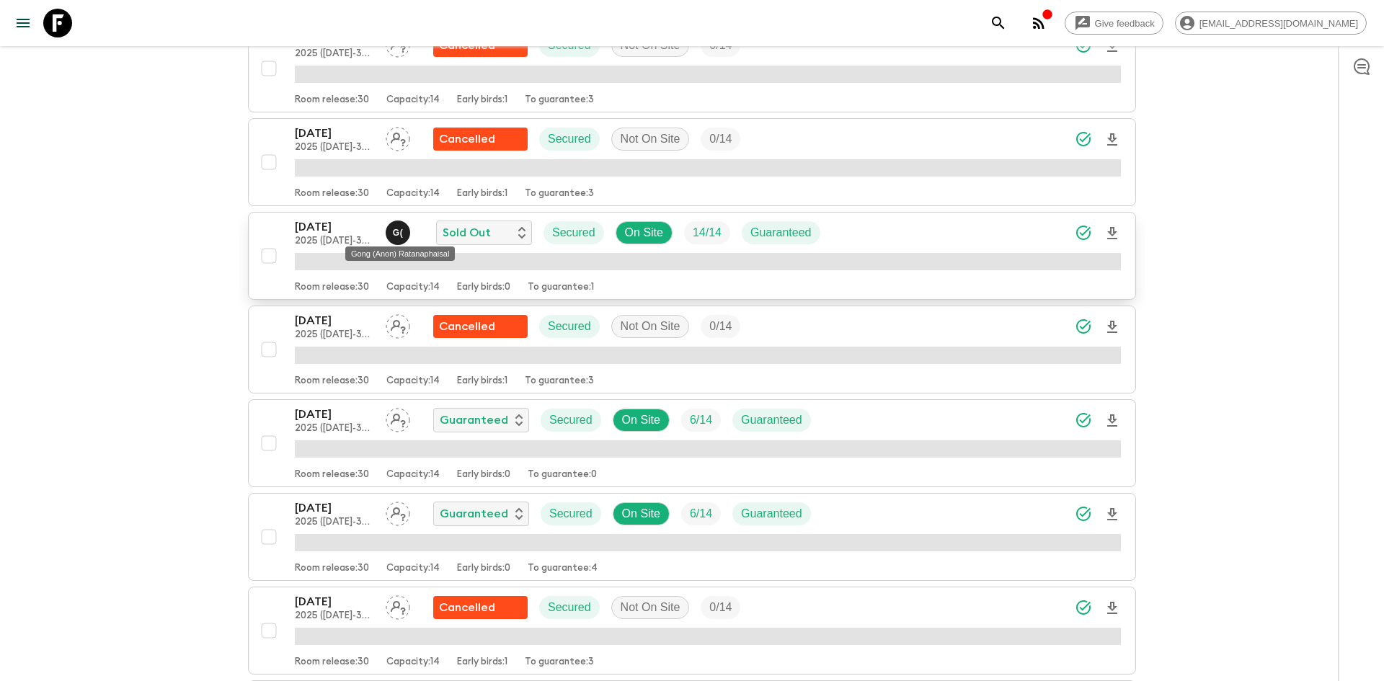
click at [405, 232] on div "G (" at bounding box center [398, 233] width 25 height 25
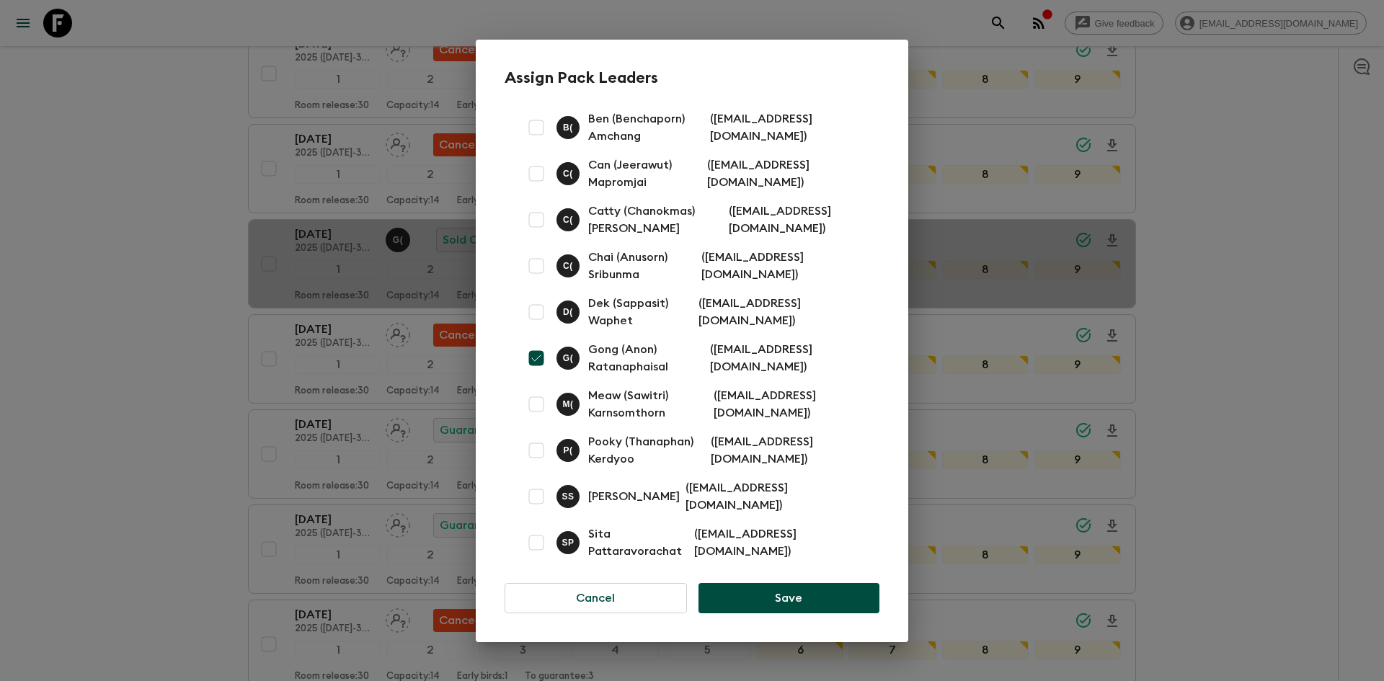
scroll to position [611, 0]
drag, startPoint x: 714, startPoint y: 361, endPoint x: 760, endPoint y: 360, distance: 45.4
click at [760, 360] on p "( [EMAIL_ADDRESS][DOMAIN_NAME] )" at bounding box center [786, 358] width 152 height 35
drag, startPoint x: 713, startPoint y: 363, endPoint x: 858, endPoint y: 366, distance: 144.9
click at [858, 366] on p "( [EMAIL_ADDRESS][DOMAIN_NAME] )" at bounding box center [786, 358] width 152 height 35
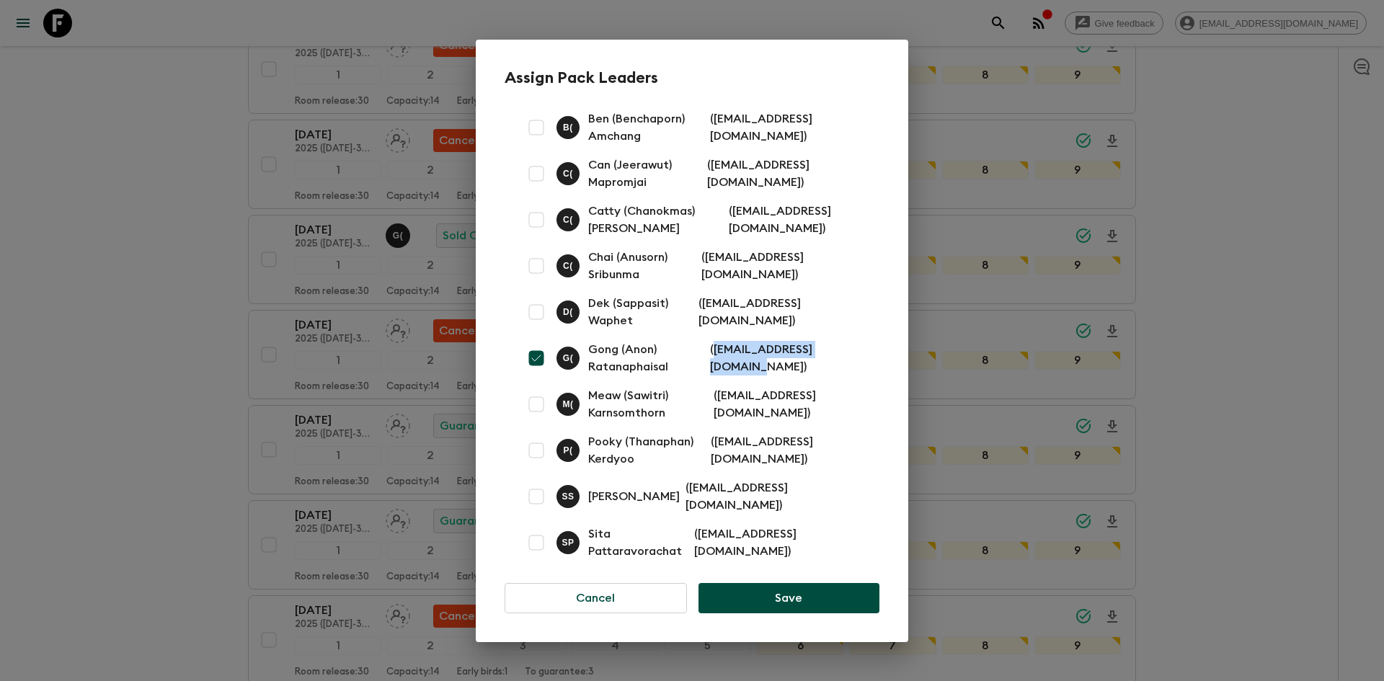
copy p "[EMAIL_ADDRESS][DOMAIN_NAME]"
click at [146, 110] on div "Assign Pack Leaders B ( Ben (Benchaporn) Amchang ( [EMAIL_ADDRESS][DOMAIN_NAME]…" at bounding box center [692, 340] width 1384 height 681
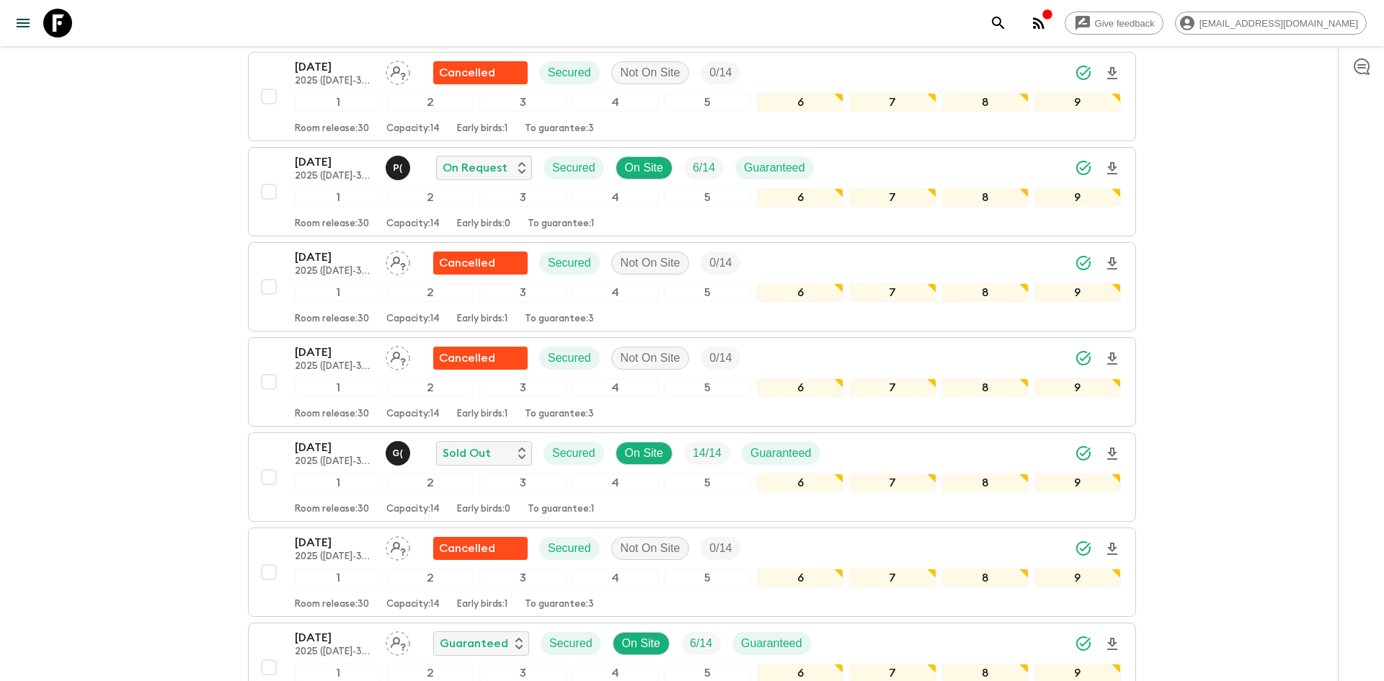
scroll to position [0, 0]
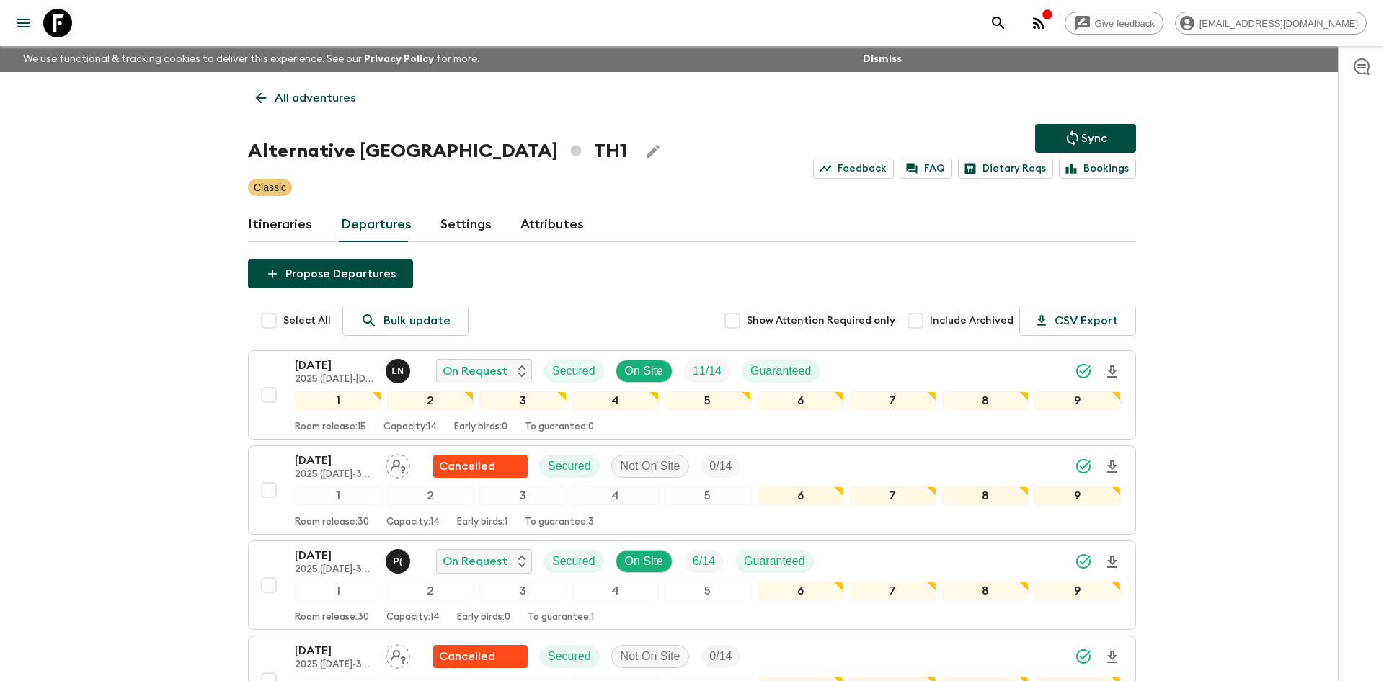
click at [307, 108] on link "All adventures" at bounding box center [305, 98] width 115 height 29
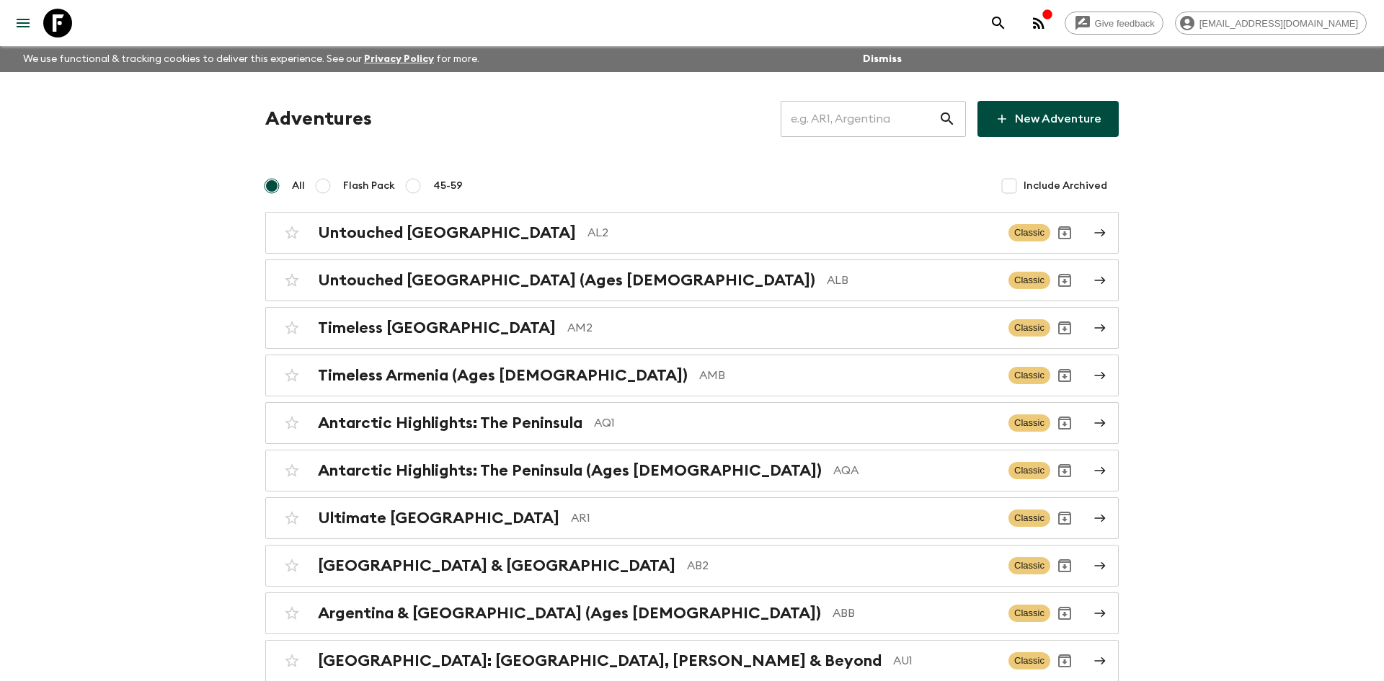
click at [864, 118] on input "text" at bounding box center [860, 119] width 158 height 40
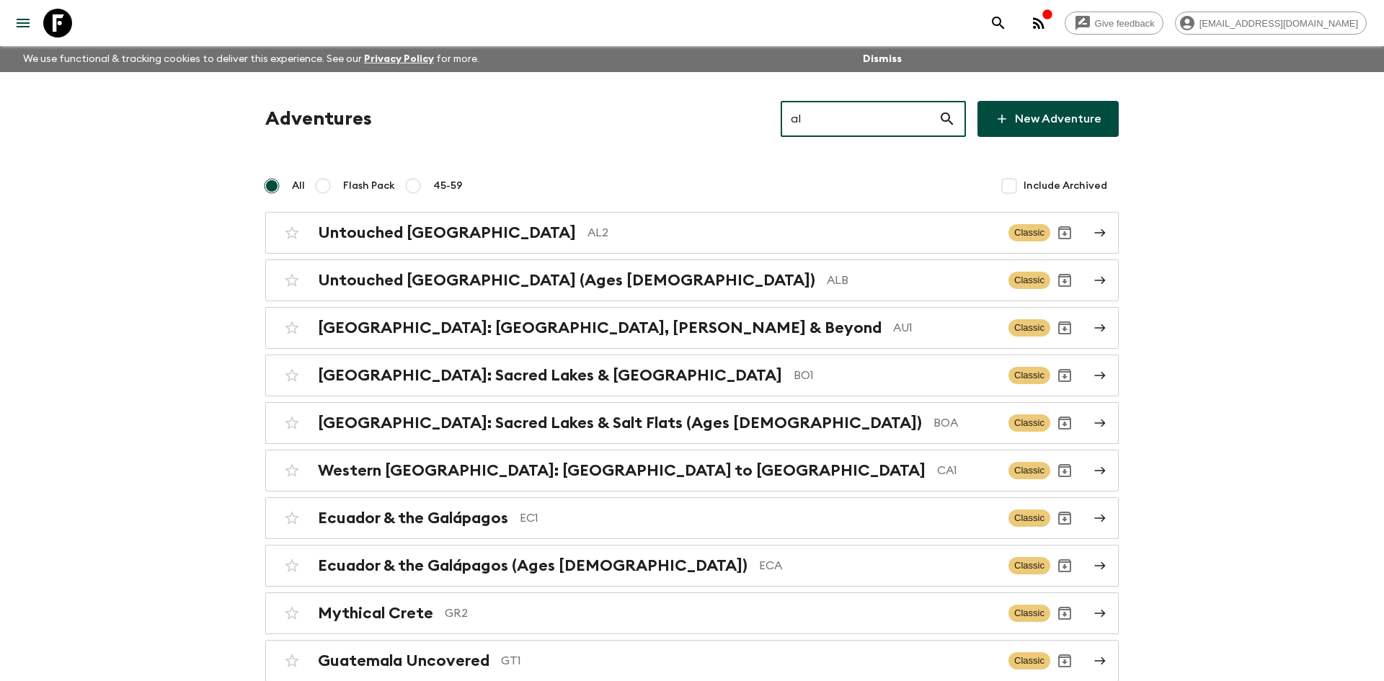
type input "al2"
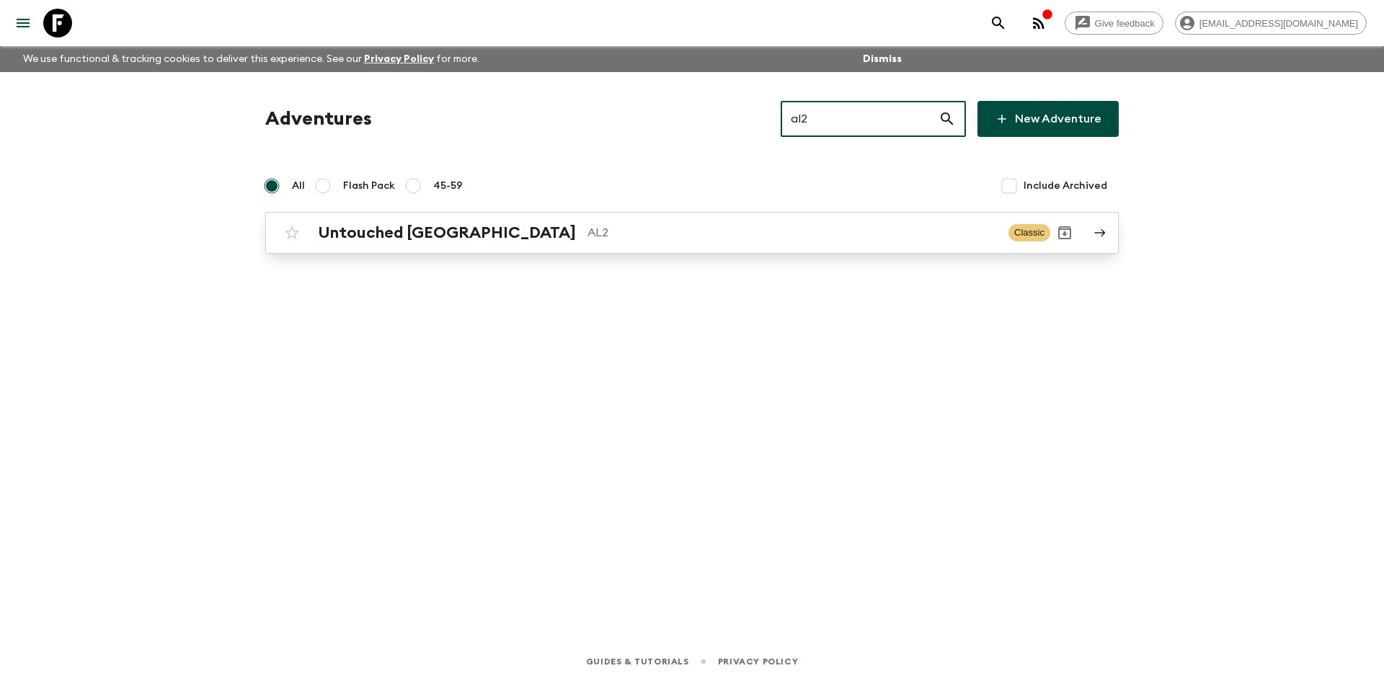
click at [588, 231] on p "AL2" at bounding box center [793, 232] width 410 height 17
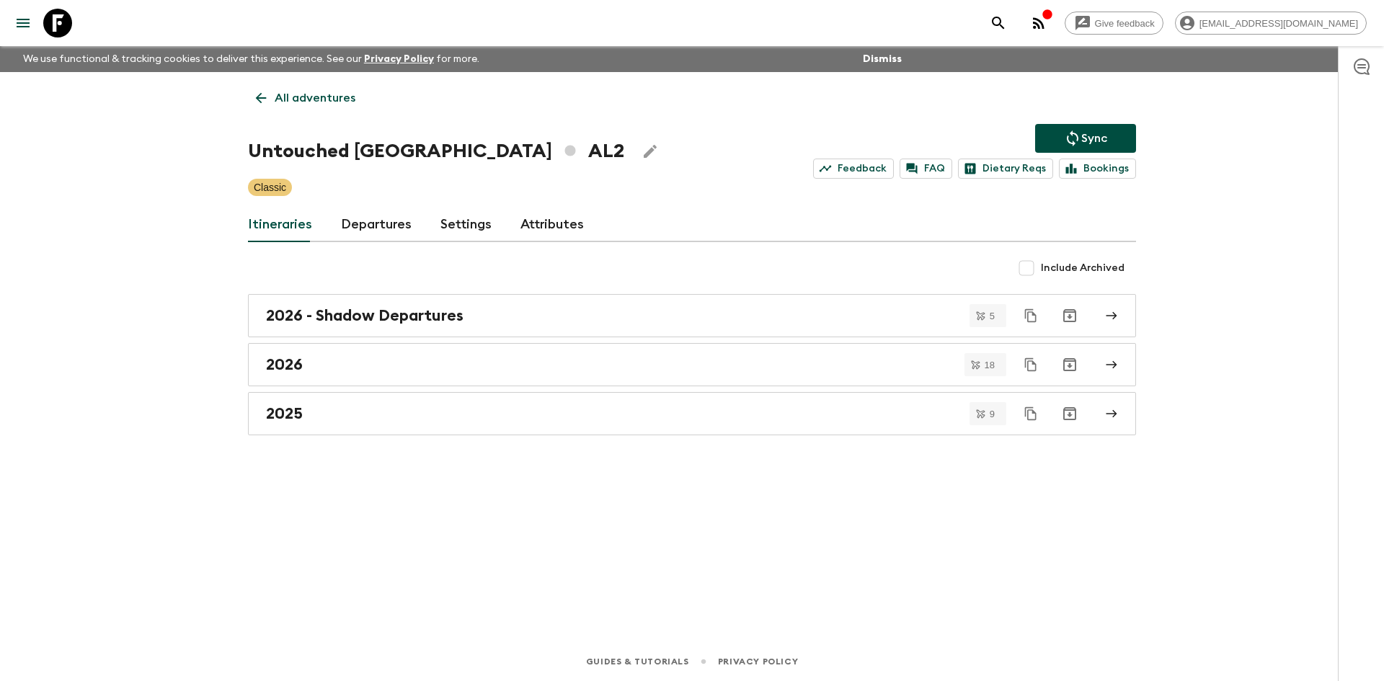
click at [1079, 139] on icon "Sync adventure departures to the booking engine" at bounding box center [1072, 138] width 17 height 17
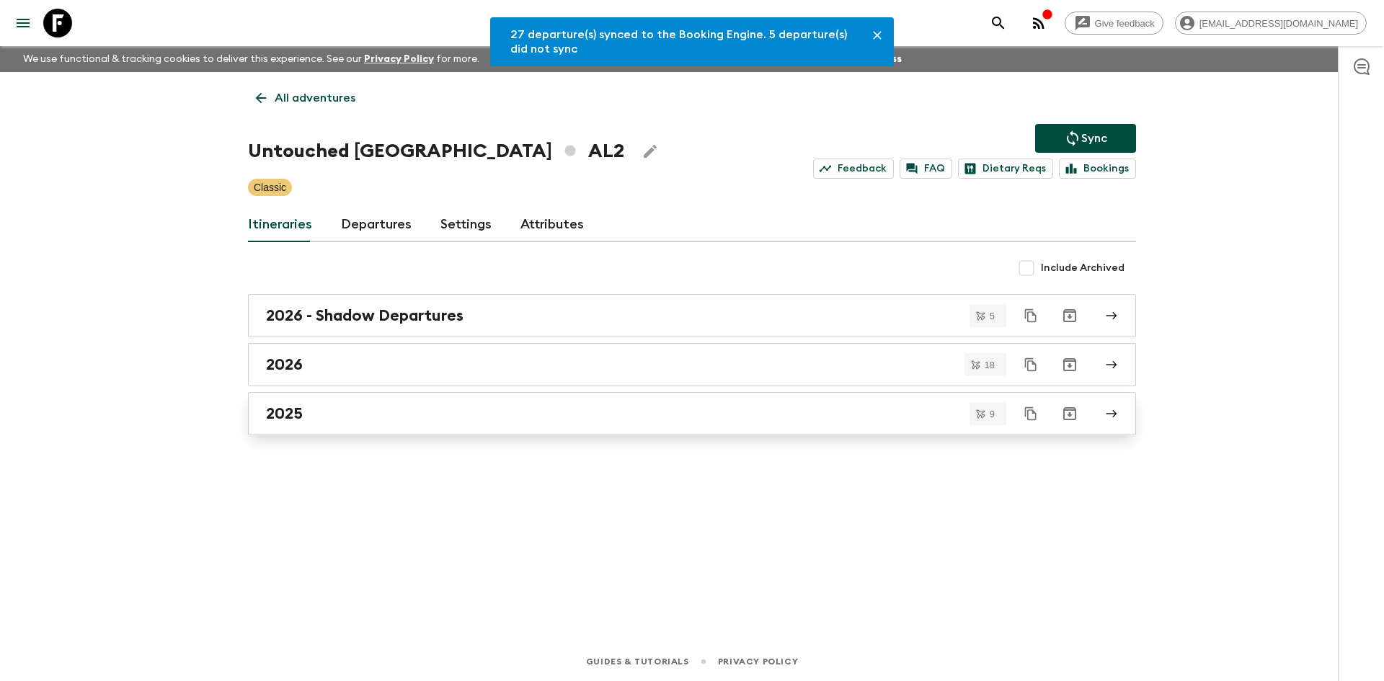
click at [307, 402] on link "2025" at bounding box center [692, 413] width 888 height 43
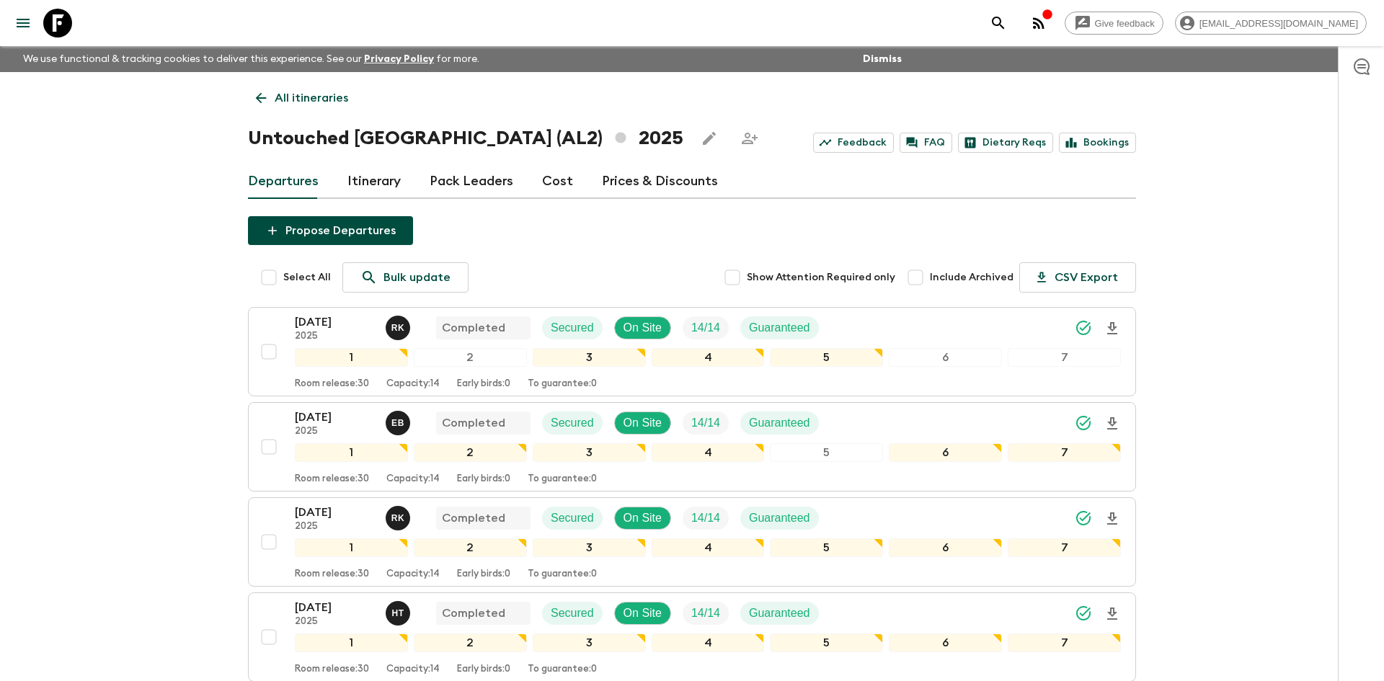
click at [281, 93] on p "All itineraries" at bounding box center [312, 97] width 74 height 17
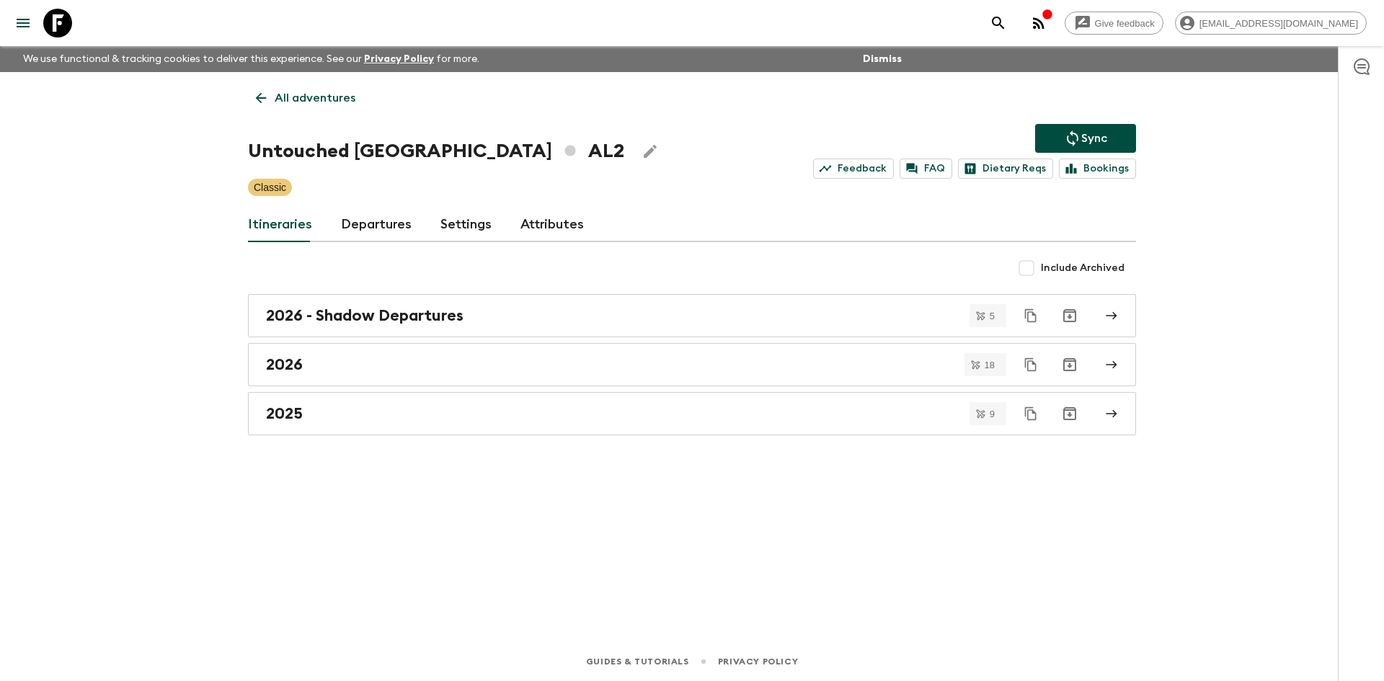
click at [281, 93] on p "All adventures" at bounding box center [315, 97] width 81 height 17
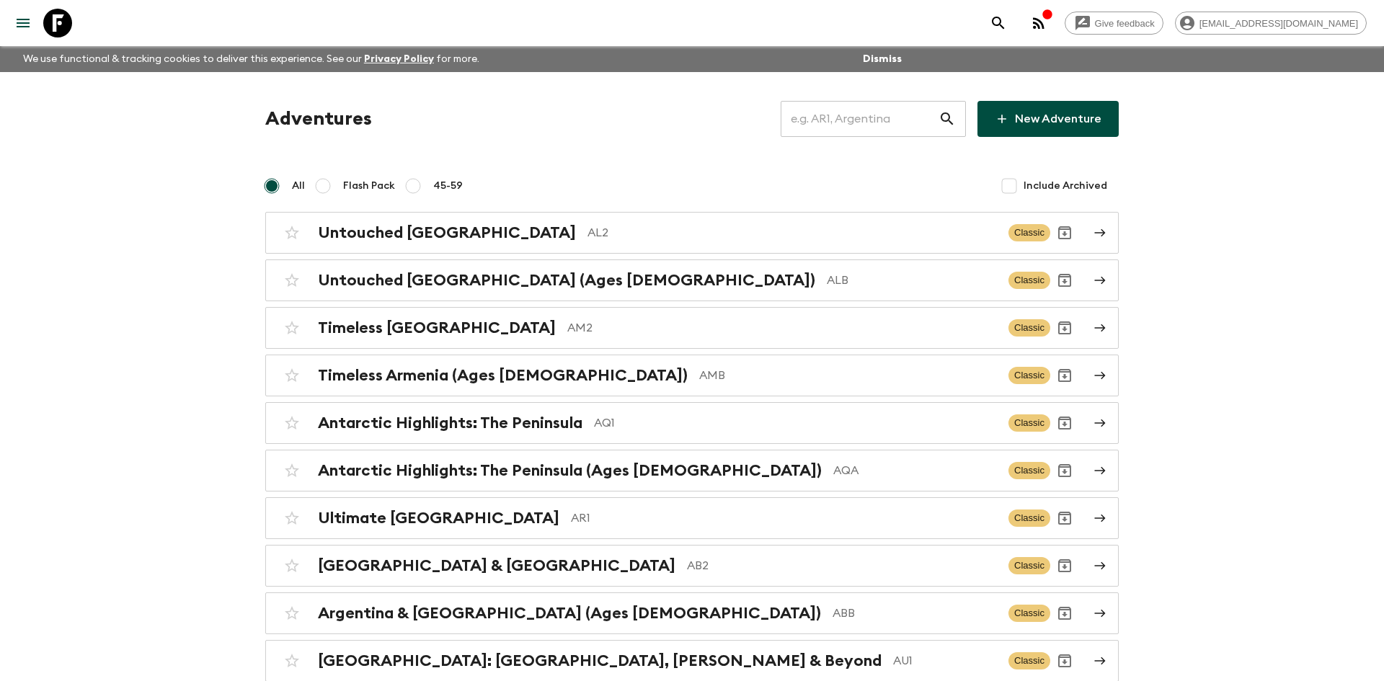
click at [854, 123] on input "text" at bounding box center [860, 119] width 158 height 40
type input "co1"
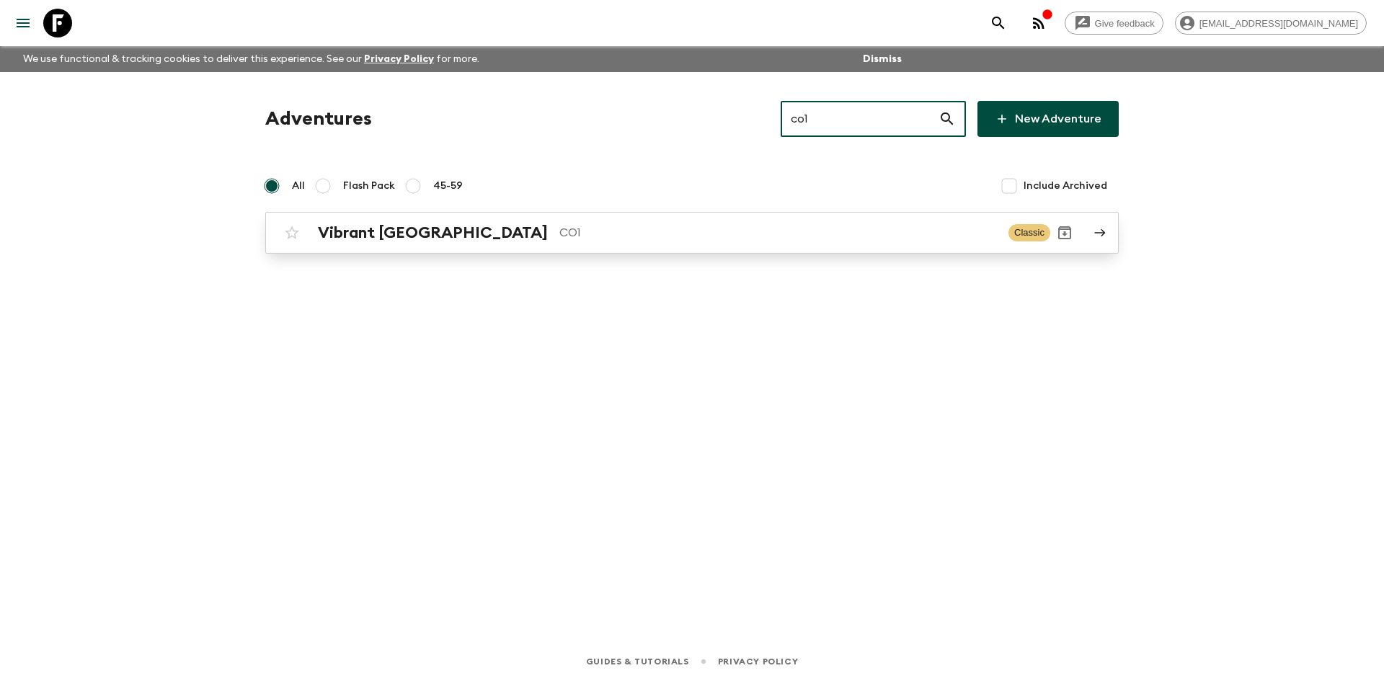
click at [536, 247] on div "Vibrant Colombia CO1 Classic" at bounding box center [664, 232] width 773 height 29
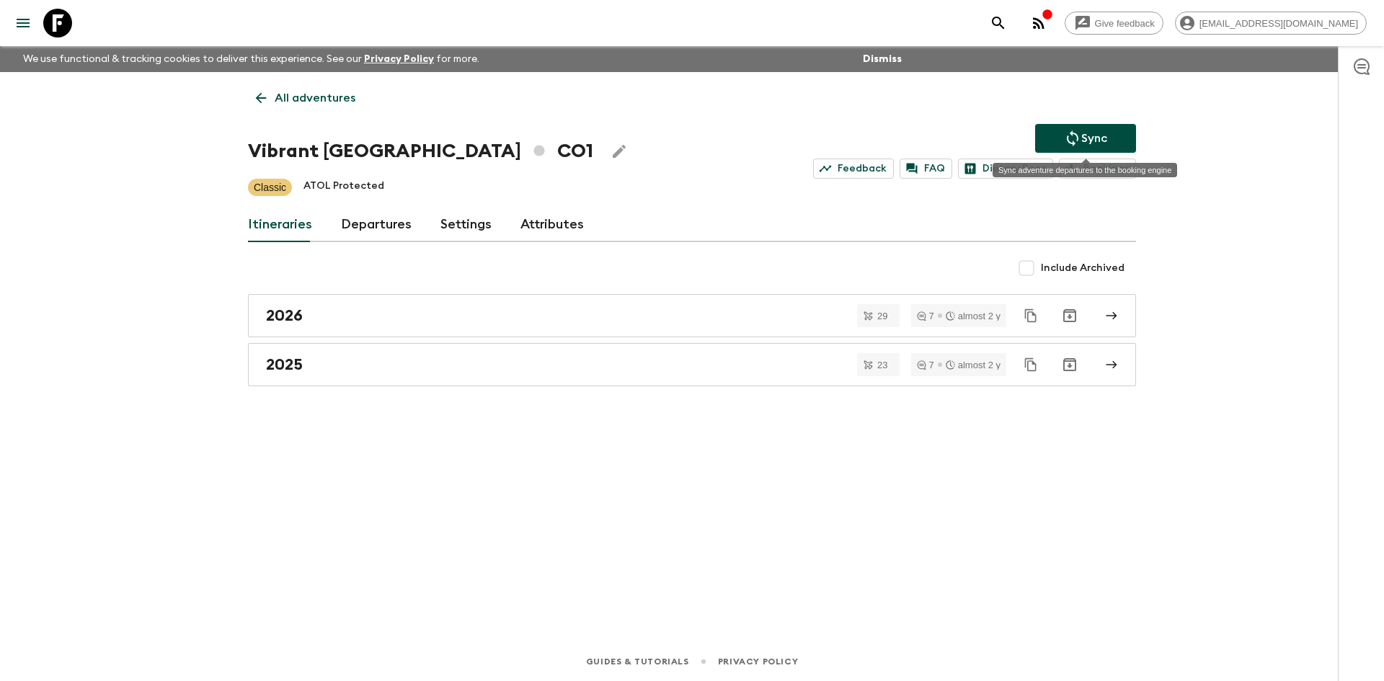
click at [1079, 146] on icon "Sync adventure departures to the booking engine" at bounding box center [1072, 138] width 17 height 17
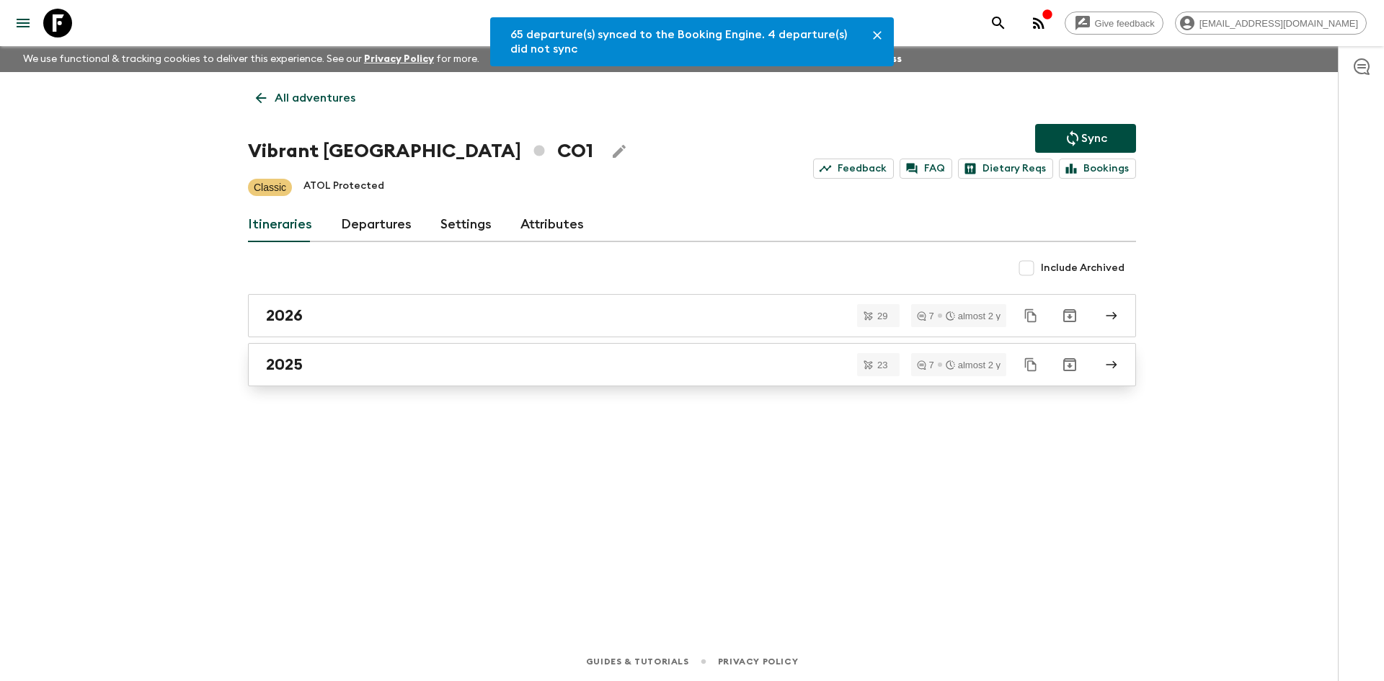
click at [340, 356] on div "2025" at bounding box center [678, 364] width 825 height 19
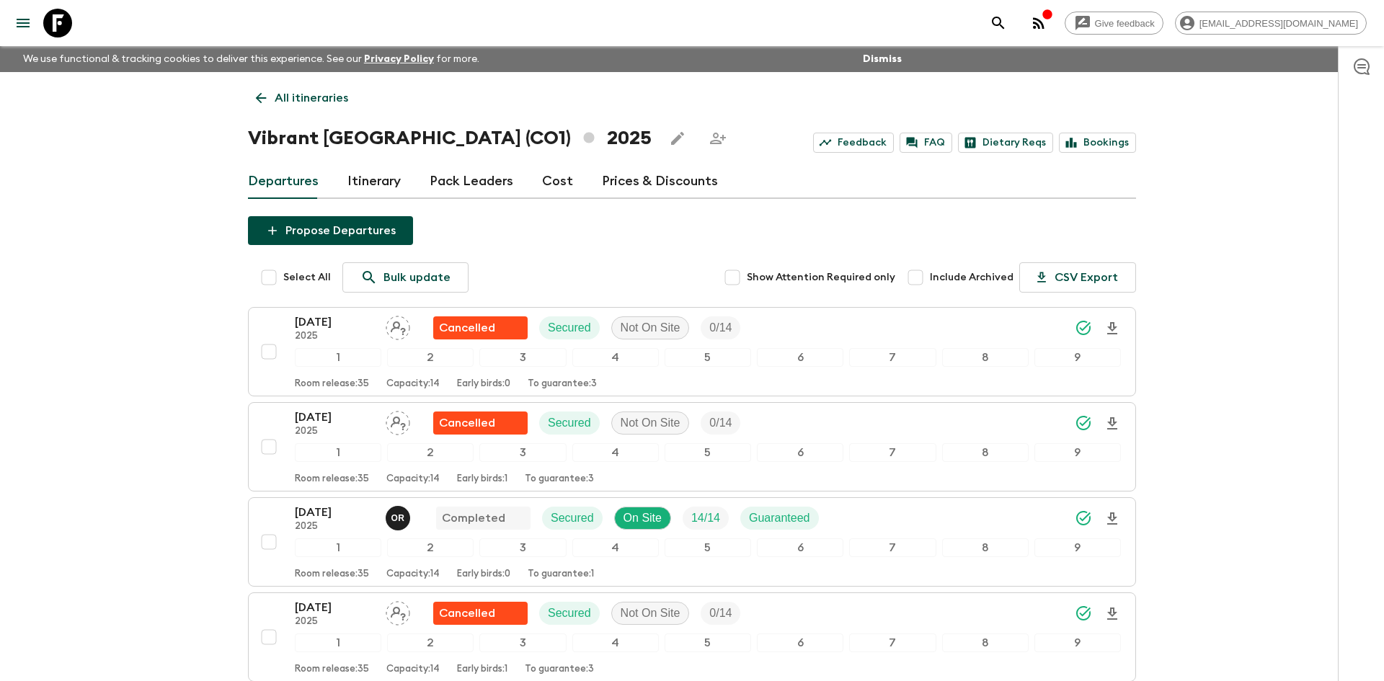
click at [296, 89] on p "All itineraries" at bounding box center [312, 97] width 74 height 17
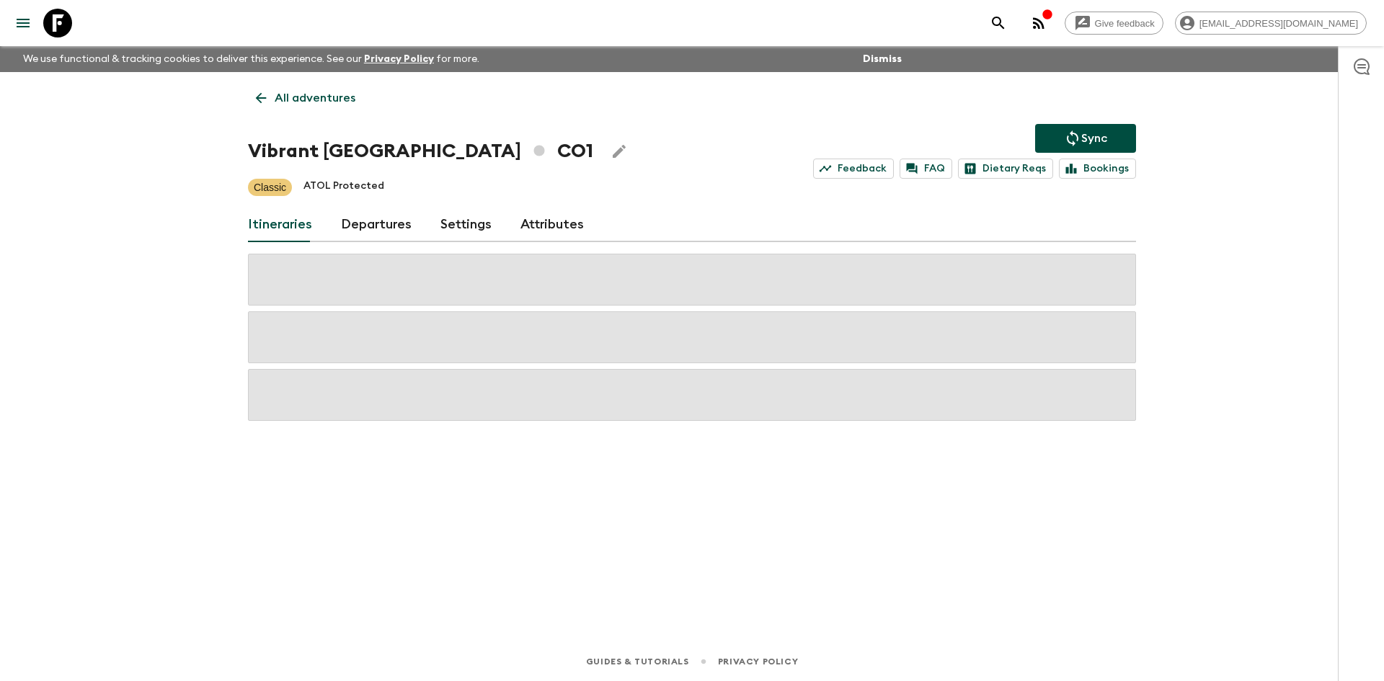
click at [296, 89] on p "All adventures" at bounding box center [315, 97] width 81 height 17
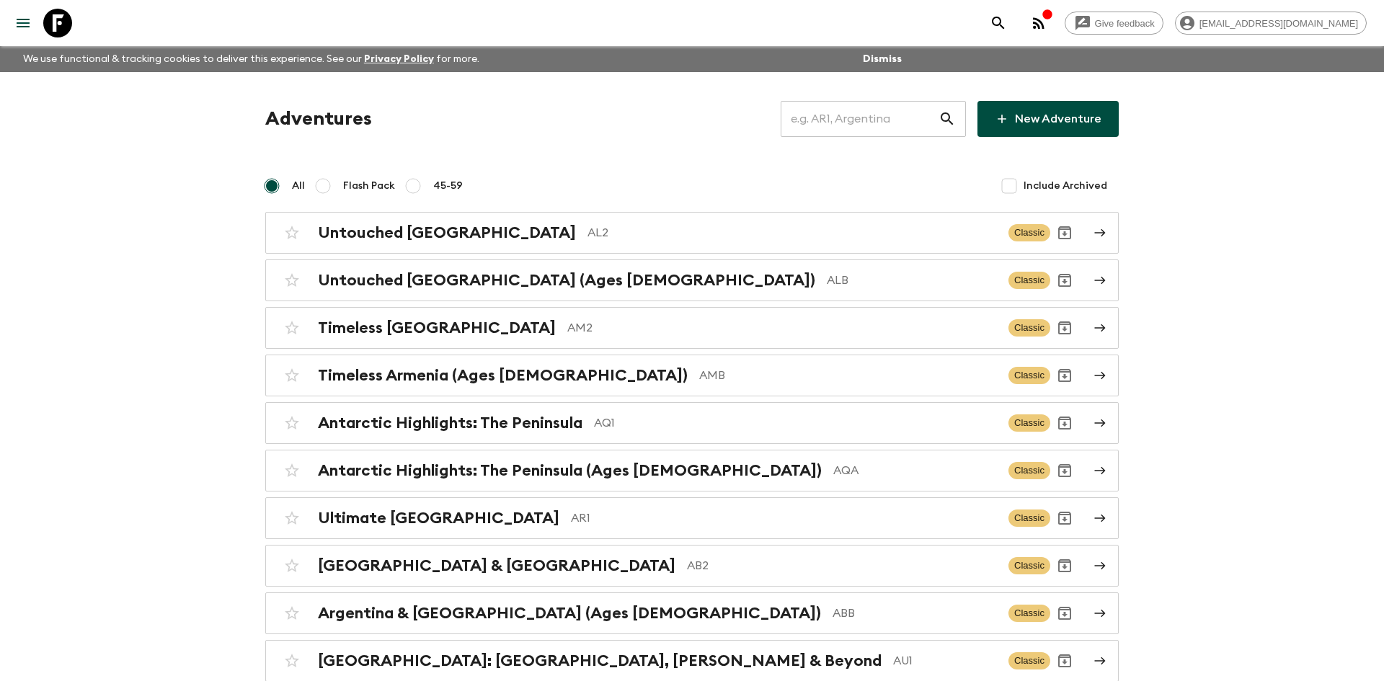
click at [851, 125] on input "text" at bounding box center [860, 119] width 158 height 40
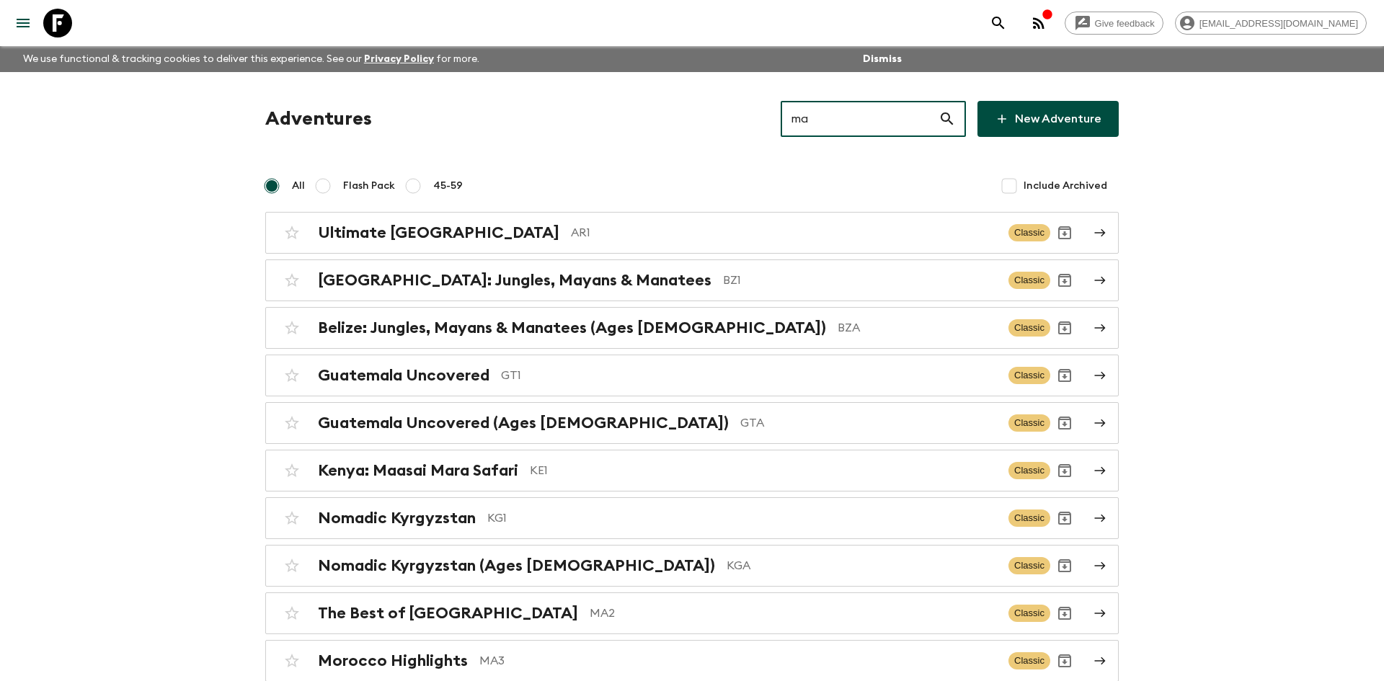
type input "ma2"
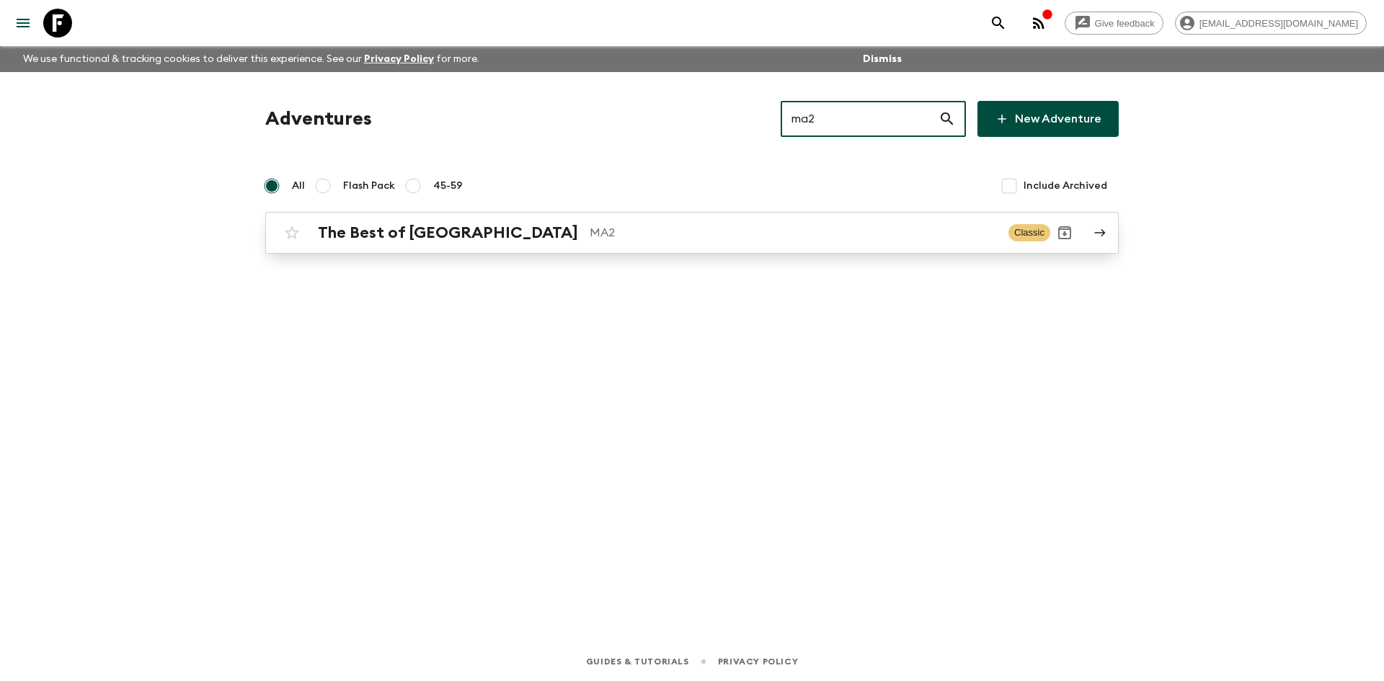
click at [536, 246] on div "The Best of Morocco MA2 Classic" at bounding box center [664, 232] width 773 height 29
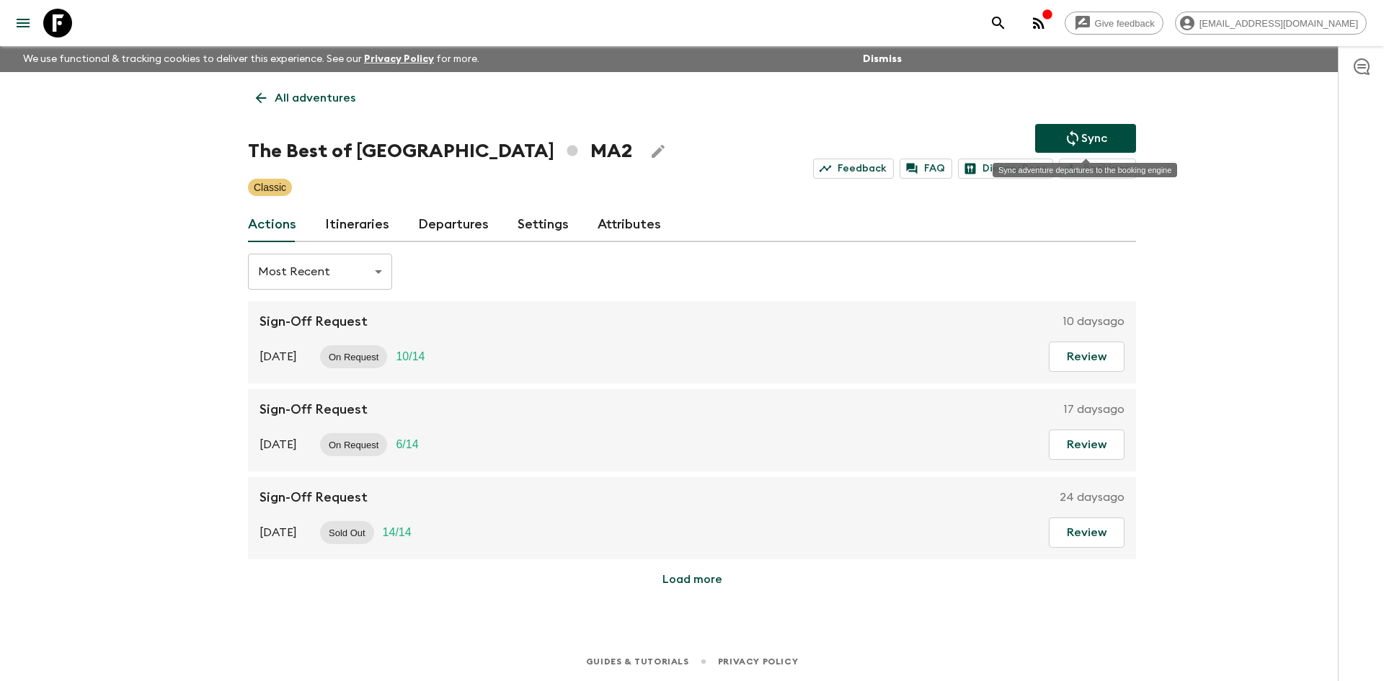
click at [1077, 138] on icon "Sync adventure departures to the booking engine" at bounding box center [1073, 138] width 12 height 16
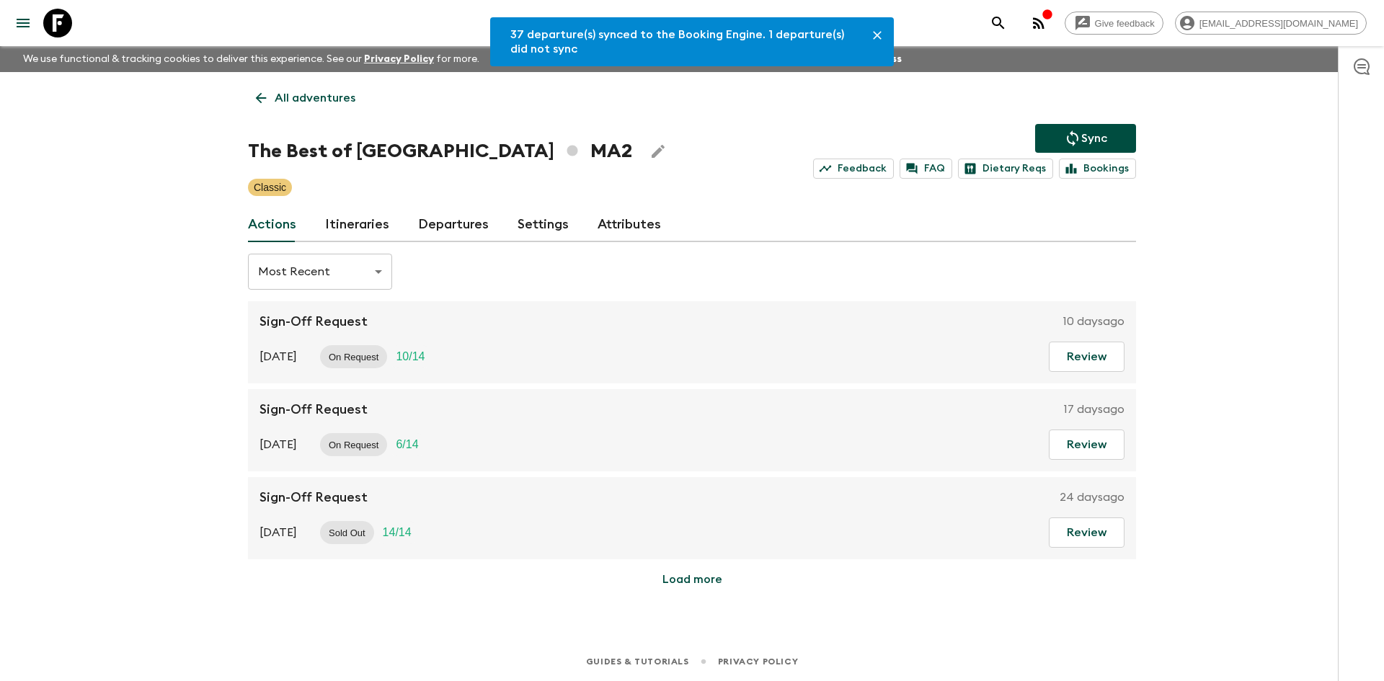
click at [430, 216] on link "Departures" at bounding box center [453, 225] width 71 height 35
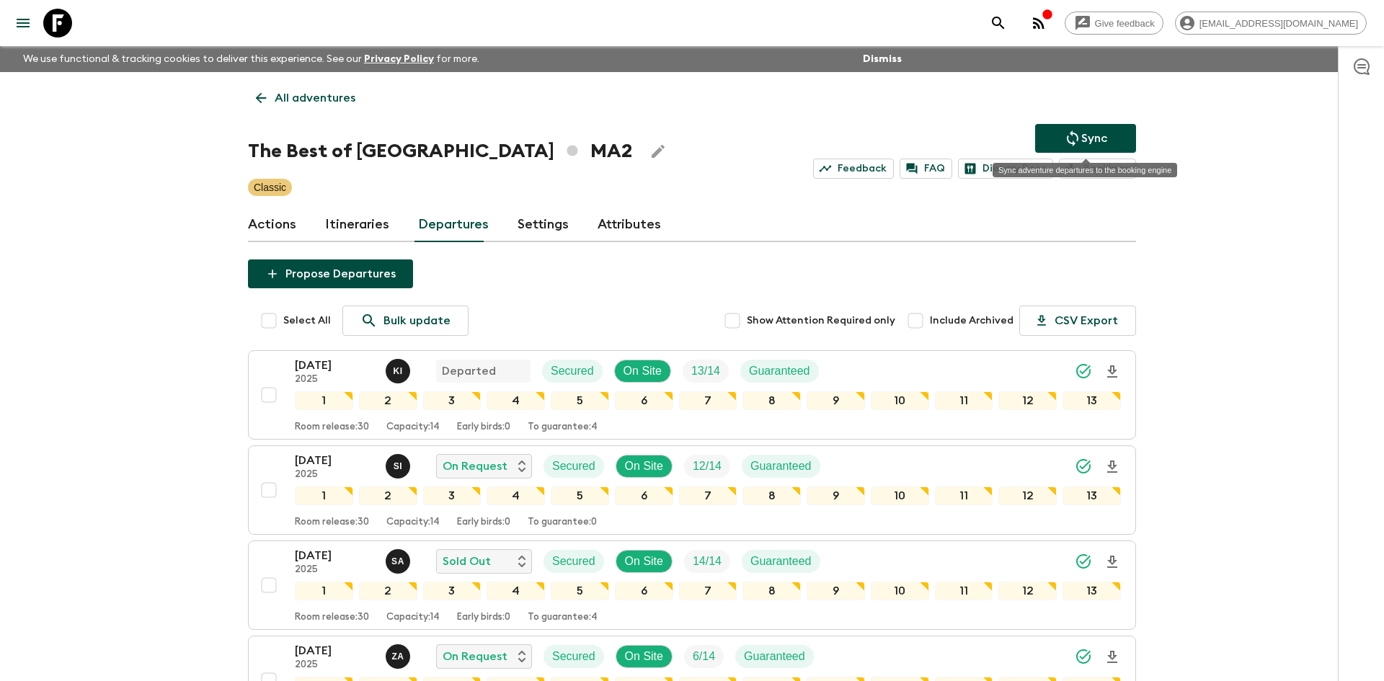
click at [1112, 131] on button "Sync" at bounding box center [1085, 138] width 101 height 29
click at [340, 97] on p "All adventures" at bounding box center [315, 97] width 81 height 17
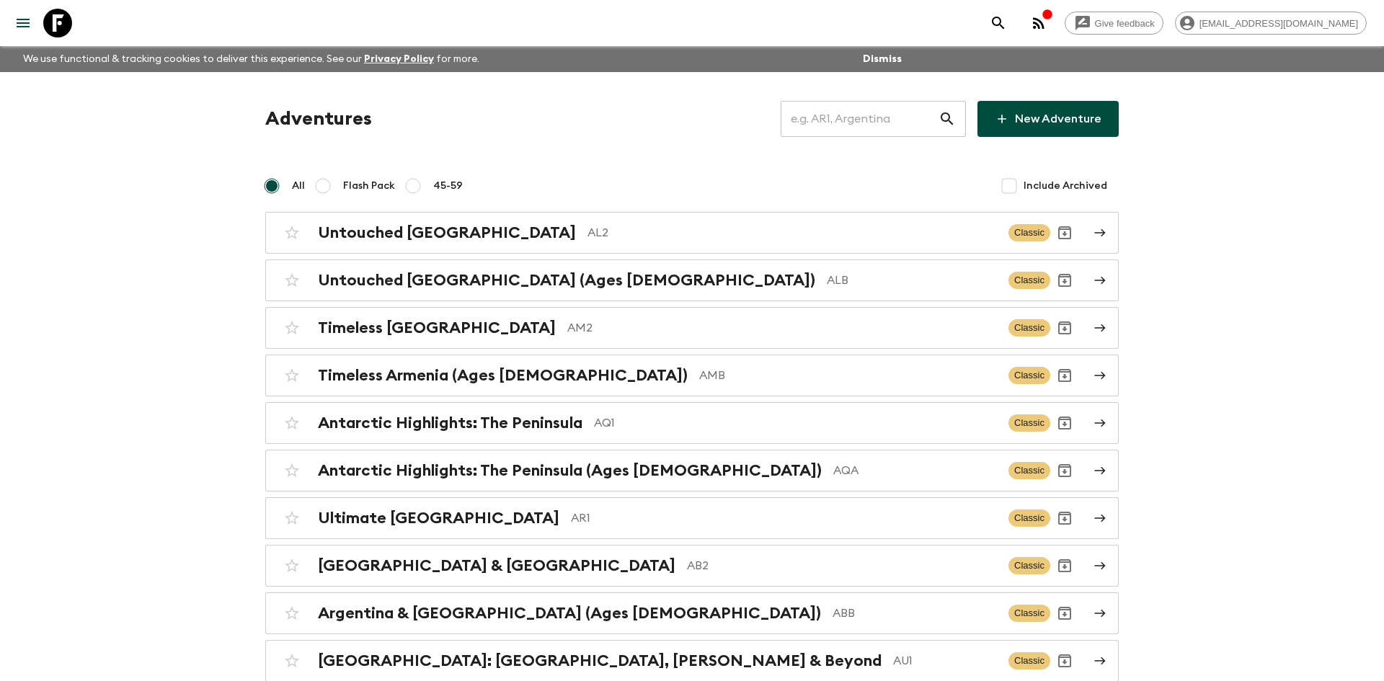
click at [810, 118] on input "text" at bounding box center [860, 119] width 158 height 40
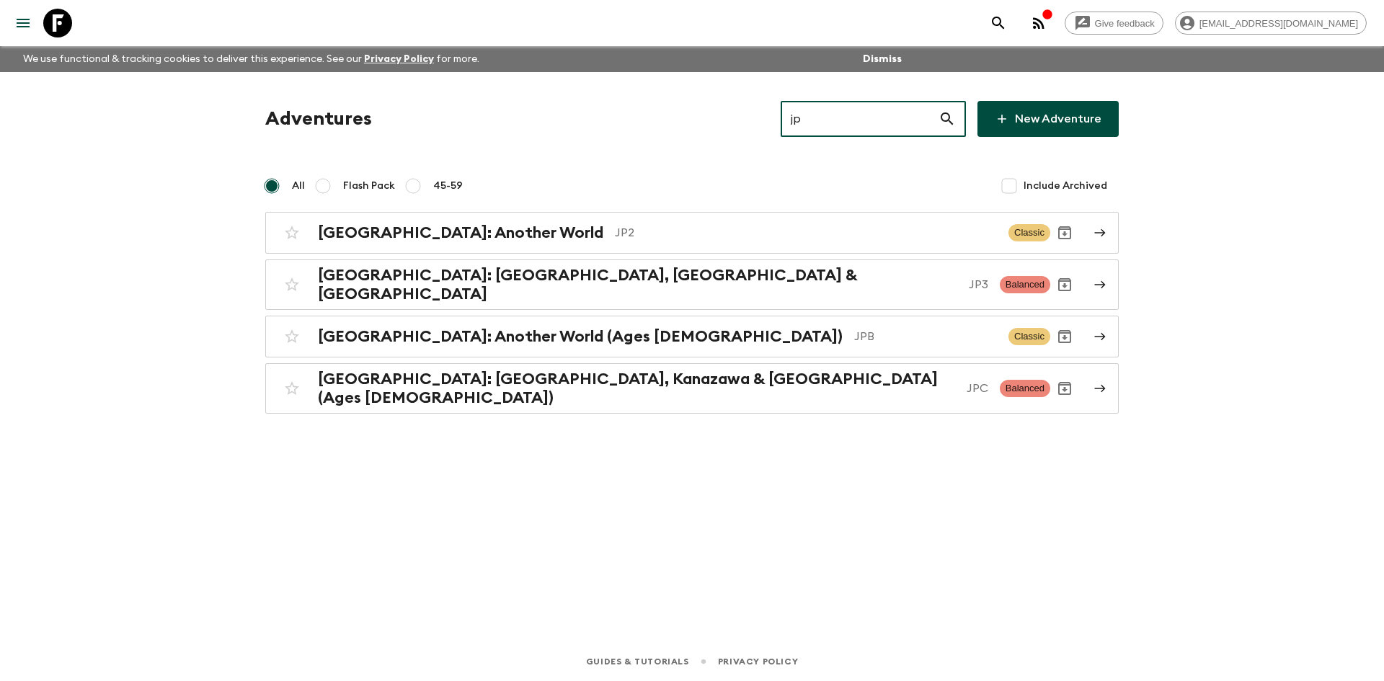
type input "jp2"
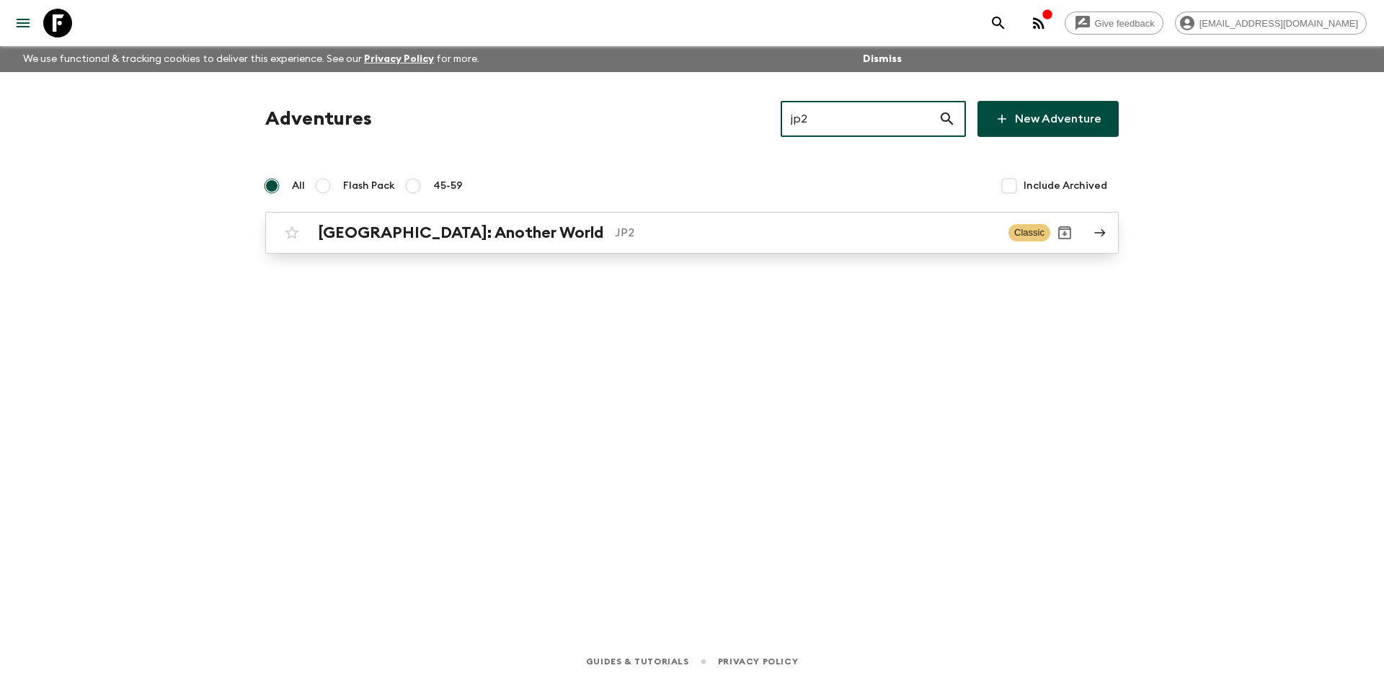
click at [382, 252] on link "[GEOGRAPHIC_DATA]: Another World JP2 Classic" at bounding box center [692, 233] width 854 height 42
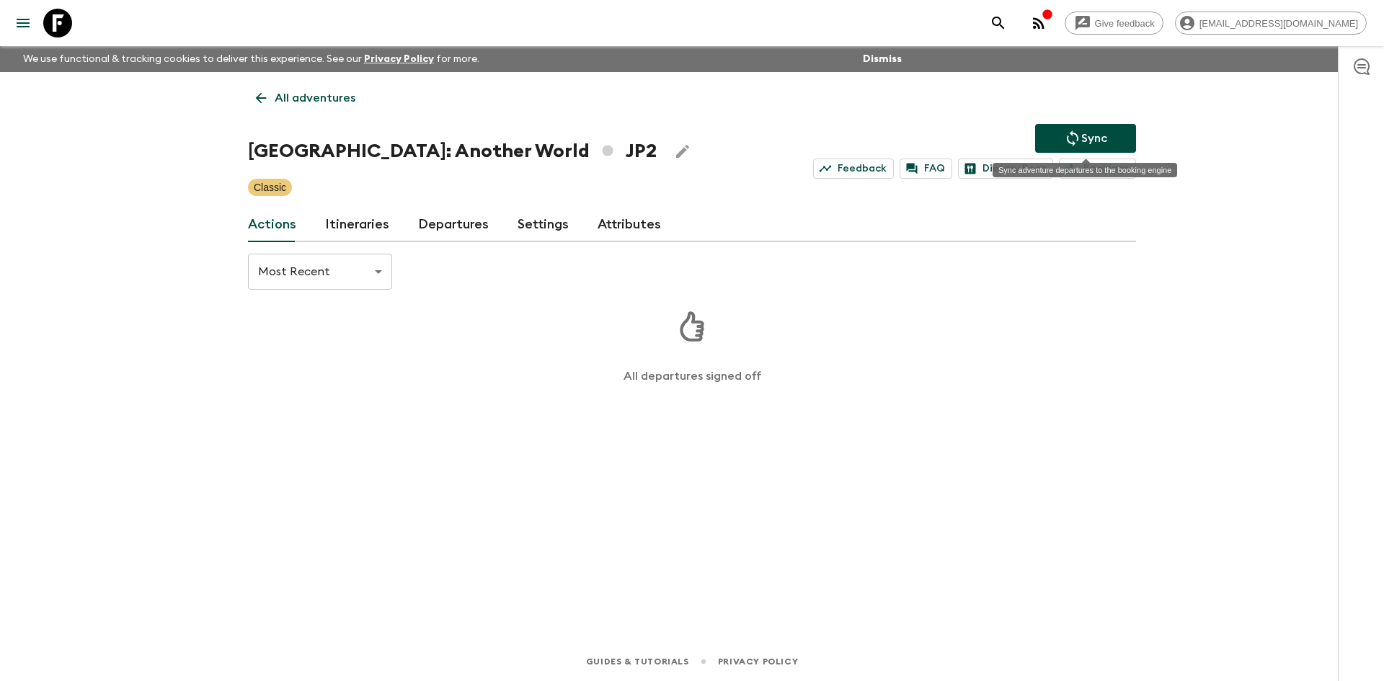
click at [1077, 130] on icon "Sync adventure departures to the booking engine" at bounding box center [1072, 138] width 17 height 17
click at [448, 222] on link "Departures" at bounding box center [453, 225] width 71 height 35
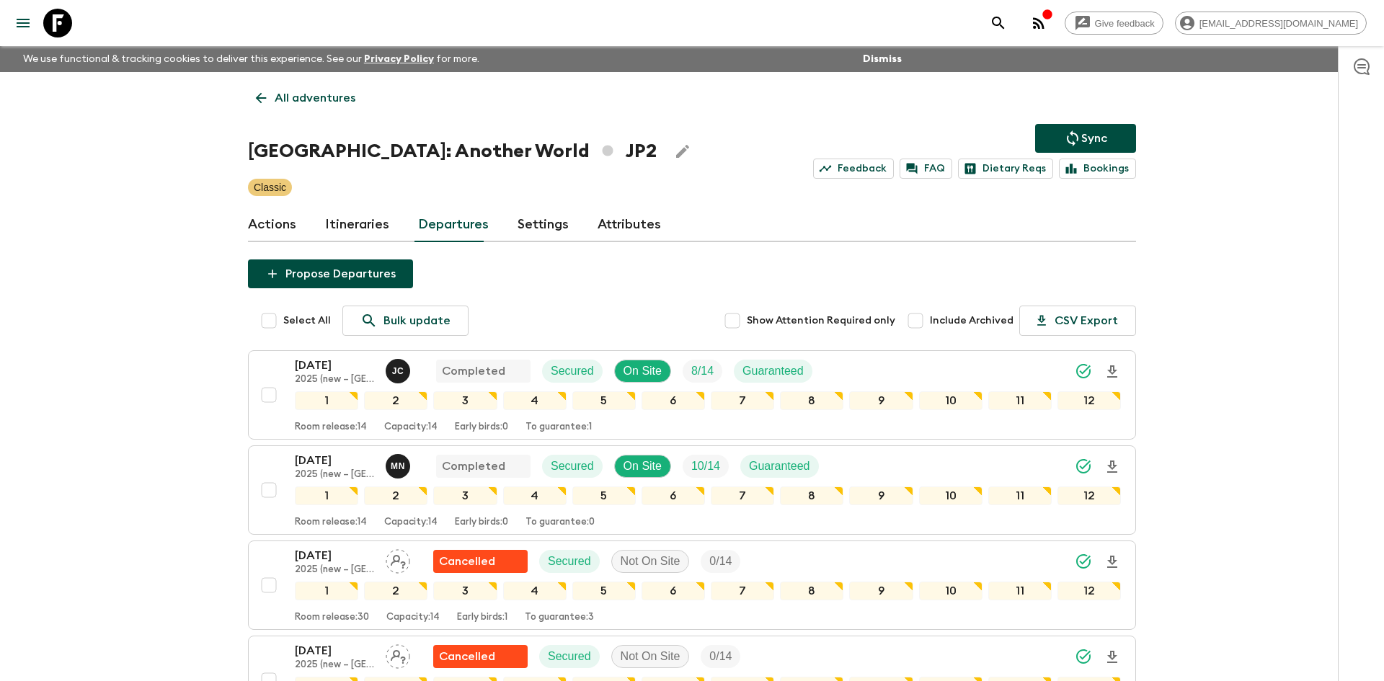
click at [281, 108] on link "All adventures" at bounding box center [305, 98] width 115 height 29
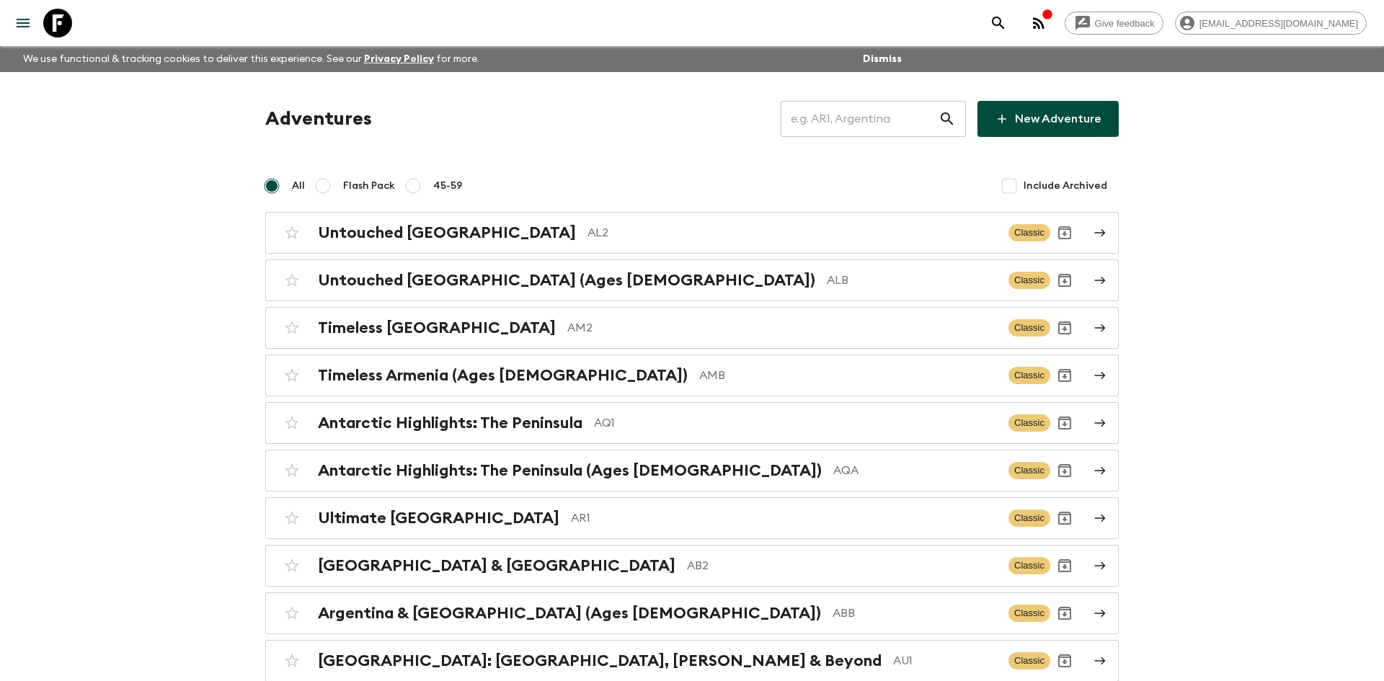
click at [812, 117] on input "text" at bounding box center [860, 119] width 158 height 40
type input "co2"
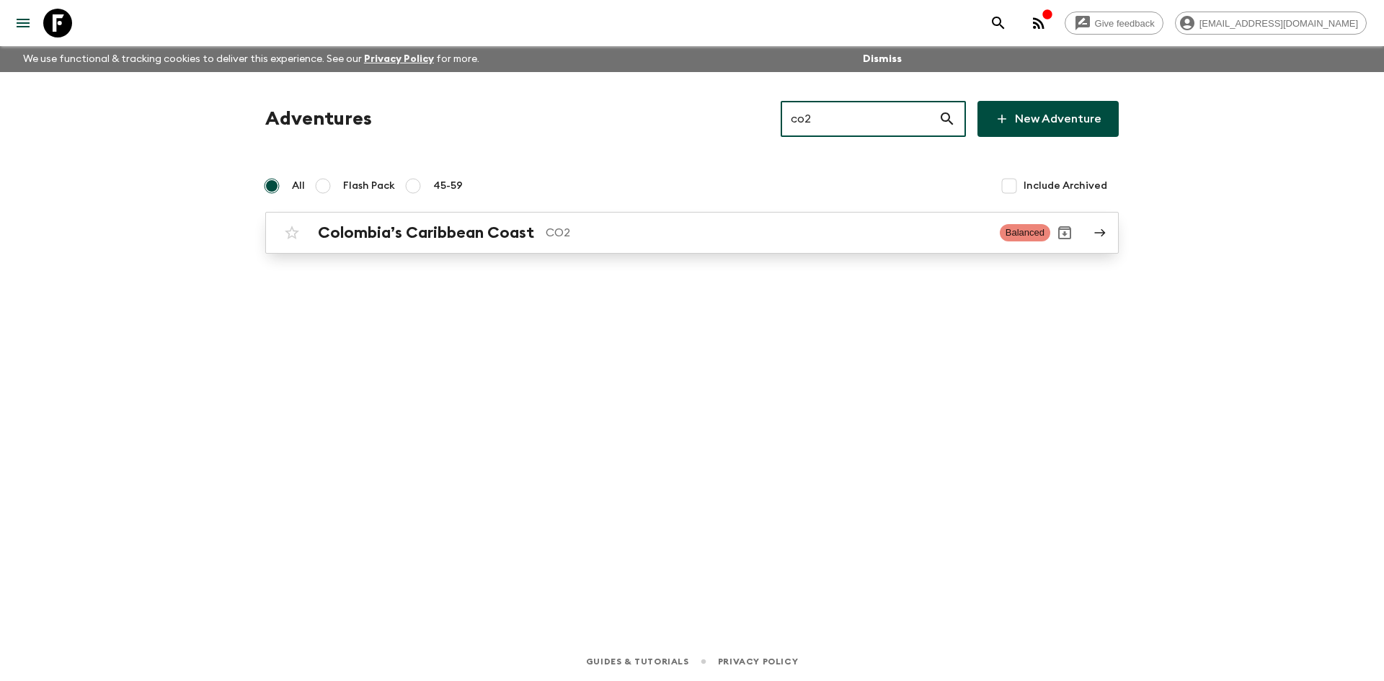
click at [504, 236] on h2 "Colombia’s Caribbean Coast" at bounding box center [426, 233] width 216 height 19
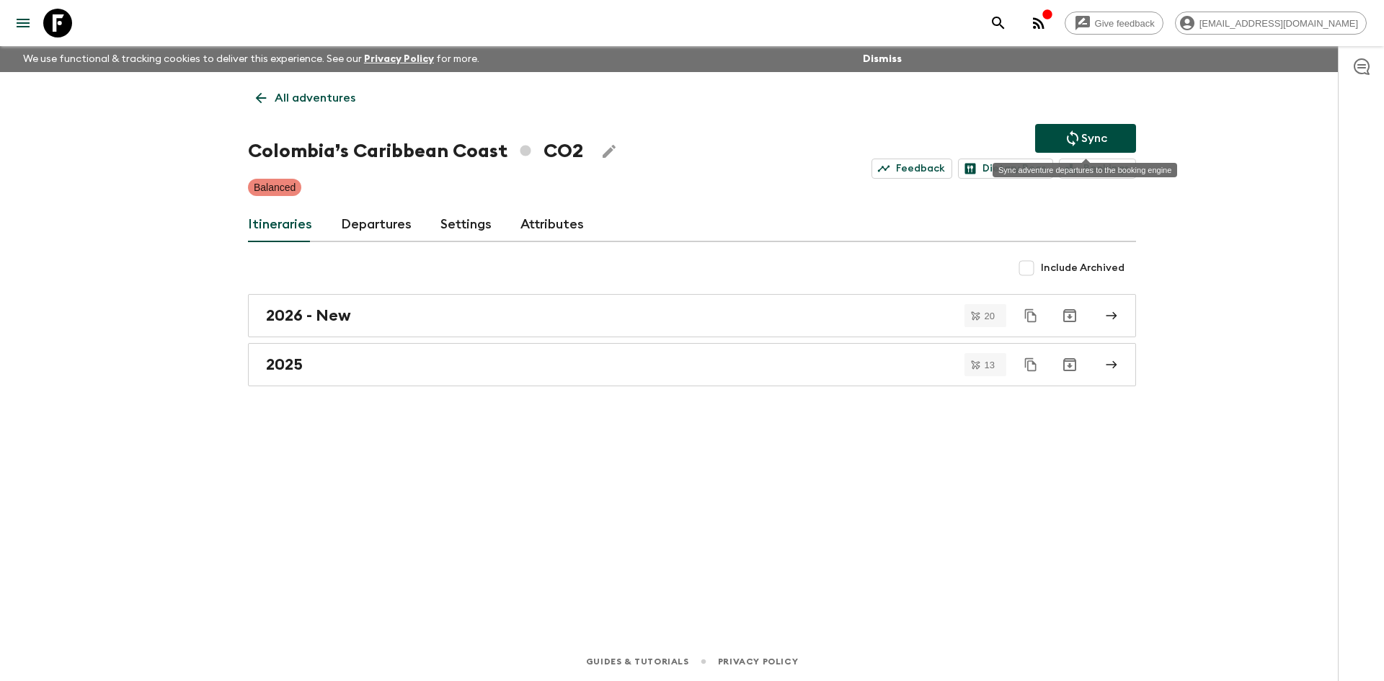
click at [1074, 138] on icon "Sync adventure departures to the booking engine" at bounding box center [1072, 138] width 17 height 17
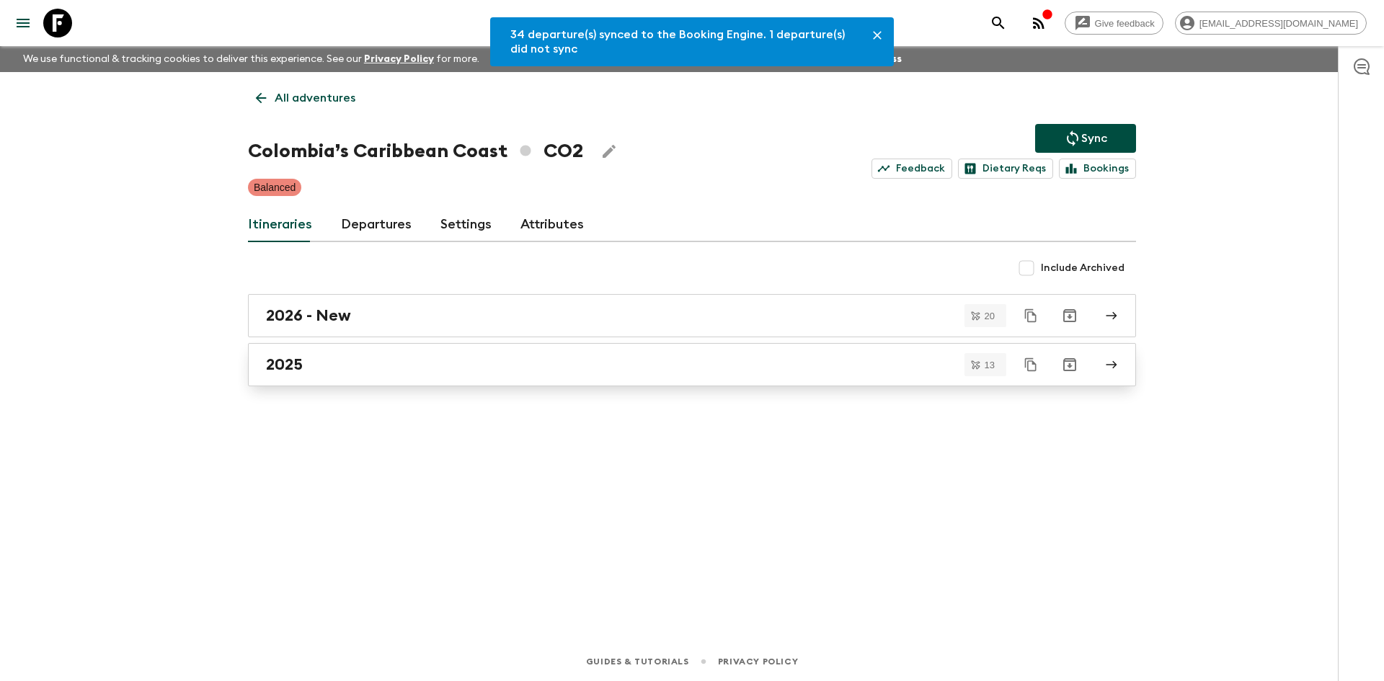
click at [344, 373] on div "2025" at bounding box center [678, 364] width 825 height 19
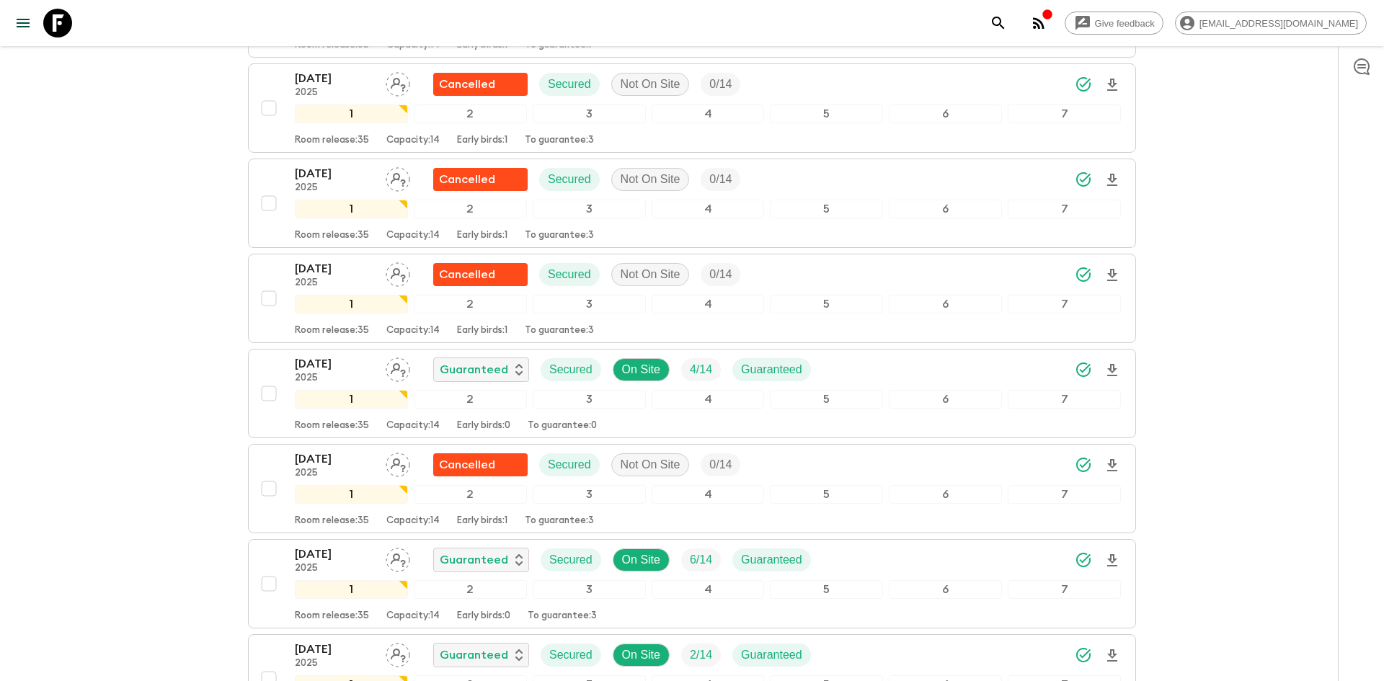
scroll to position [625, 0]
click at [1116, 367] on icon "Download Onboarding" at bounding box center [1112, 369] width 10 height 12
